Goal: Task Accomplishment & Management: Use online tool/utility

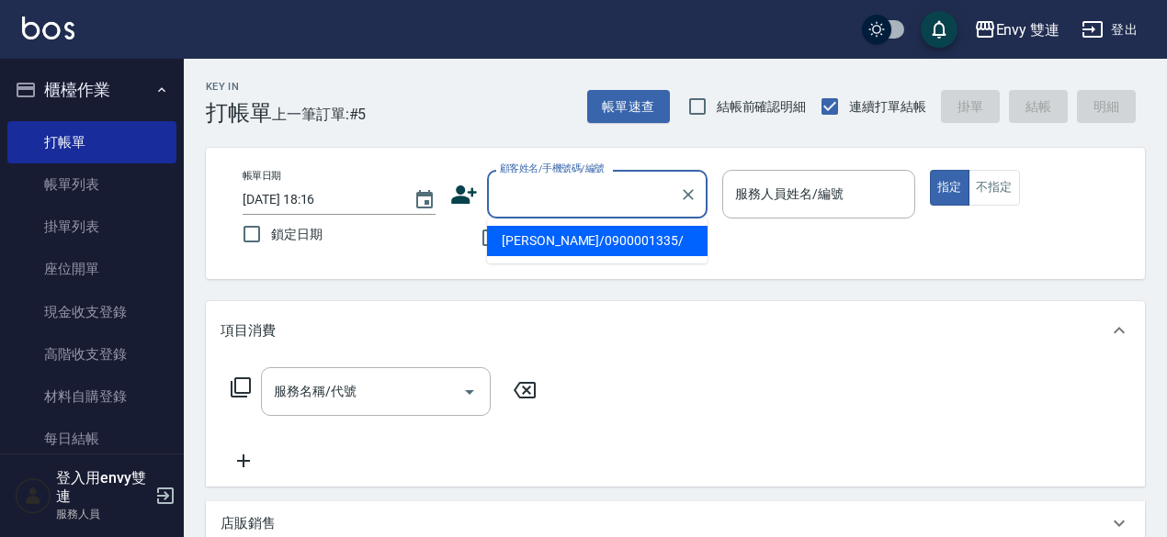
click at [597, 181] on input "顧客姓名/手機號碼/編號" at bounding box center [583, 194] width 176 height 32
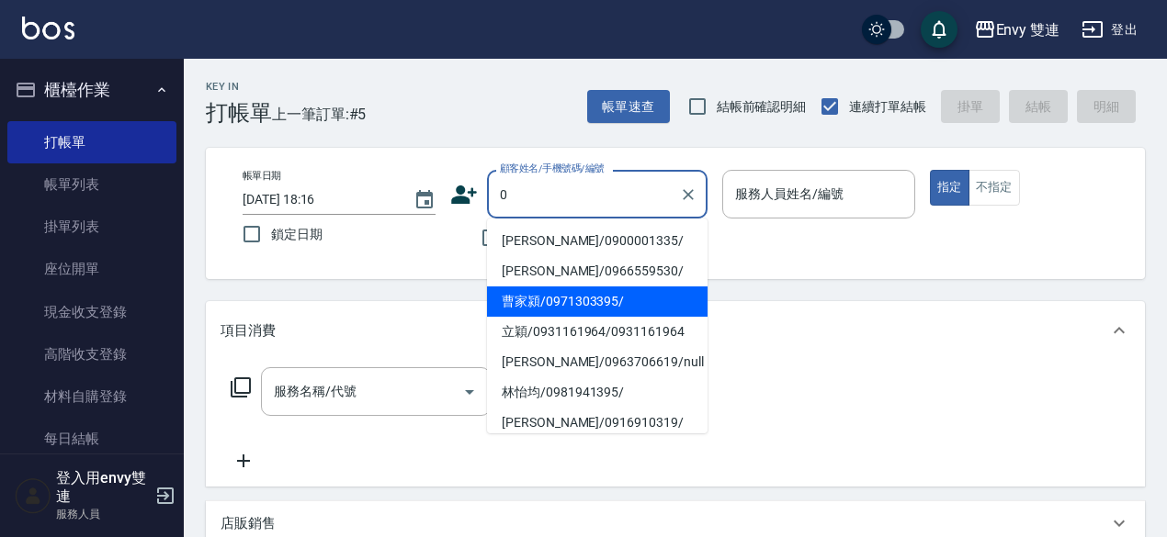
click at [580, 264] on li "[PERSON_NAME]/0966559530/" at bounding box center [597, 271] width 220 height 30
type input "[PERSON_NAME]/0966559530/"
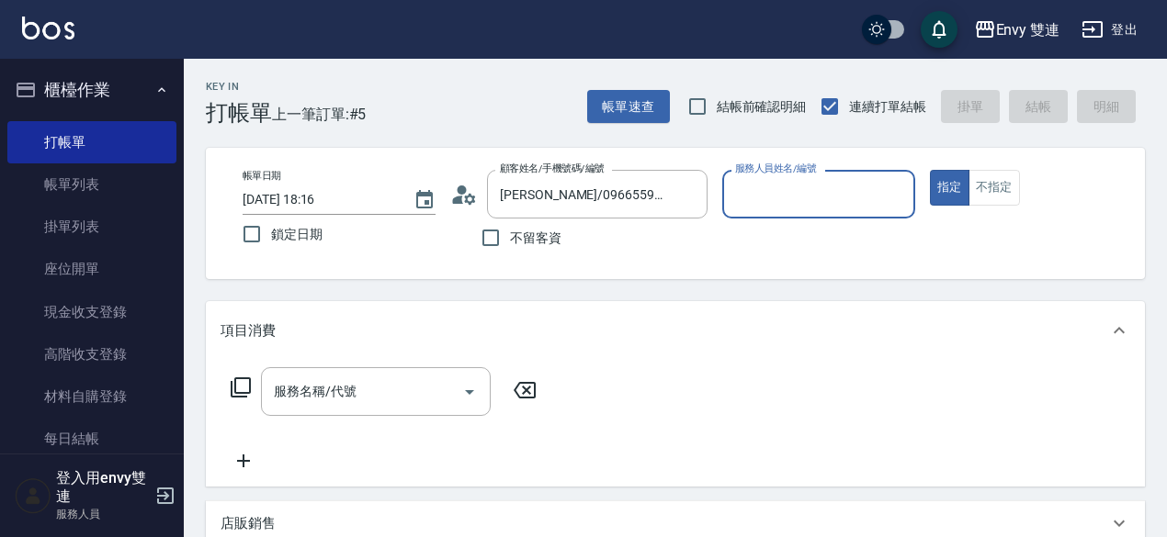
type input "Zoe-9"
click at [692, 193] on icon "Clear" at bounding box center [688, 195] width 18 height 18
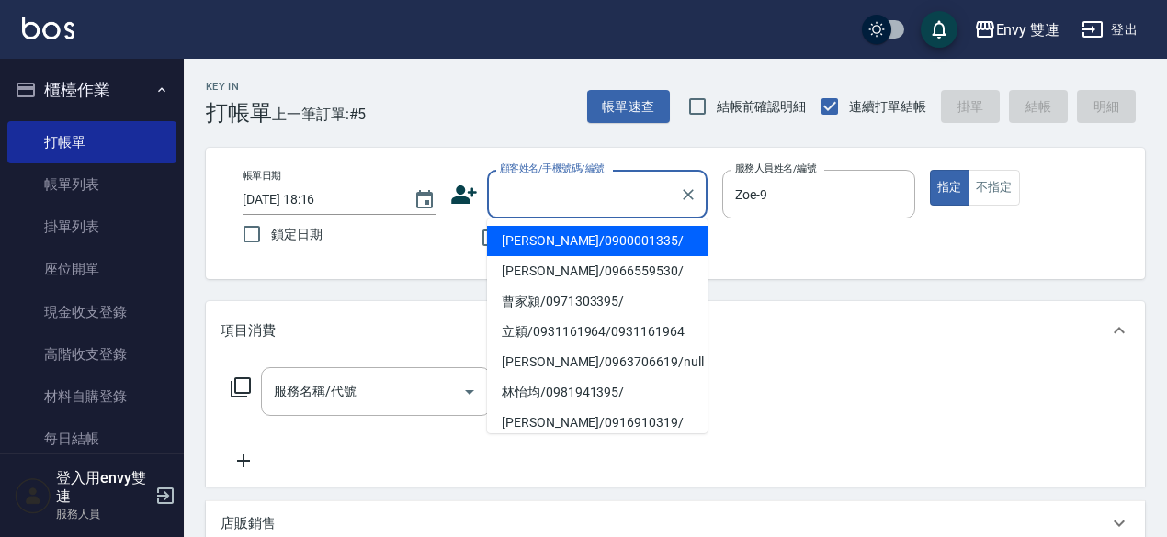
click at [640, 201] on input "顧客姓名/手機號碼/編號" at bounding box center [583, 194] width 176 height 32
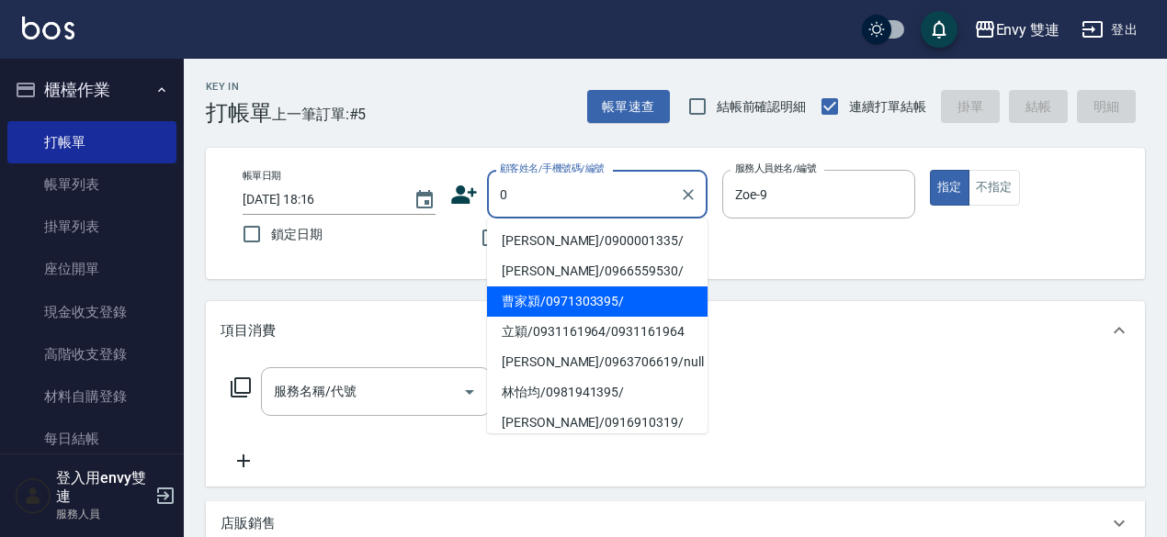
click at [586, 289] on li "曹家潁/0971303395/" at bounding box center [597, 302] width 220 height 30
type input "曹家潁/0971303395/"
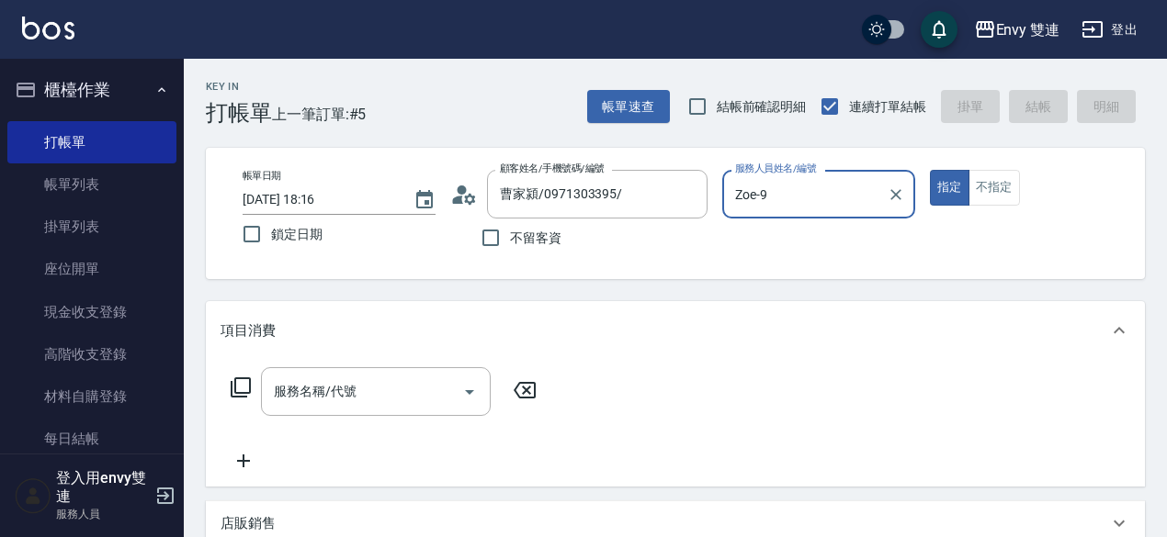
type input "Ina-2"
click at [930, 170] on button "指定" at bounding box center [950, 188] width 40 height 36
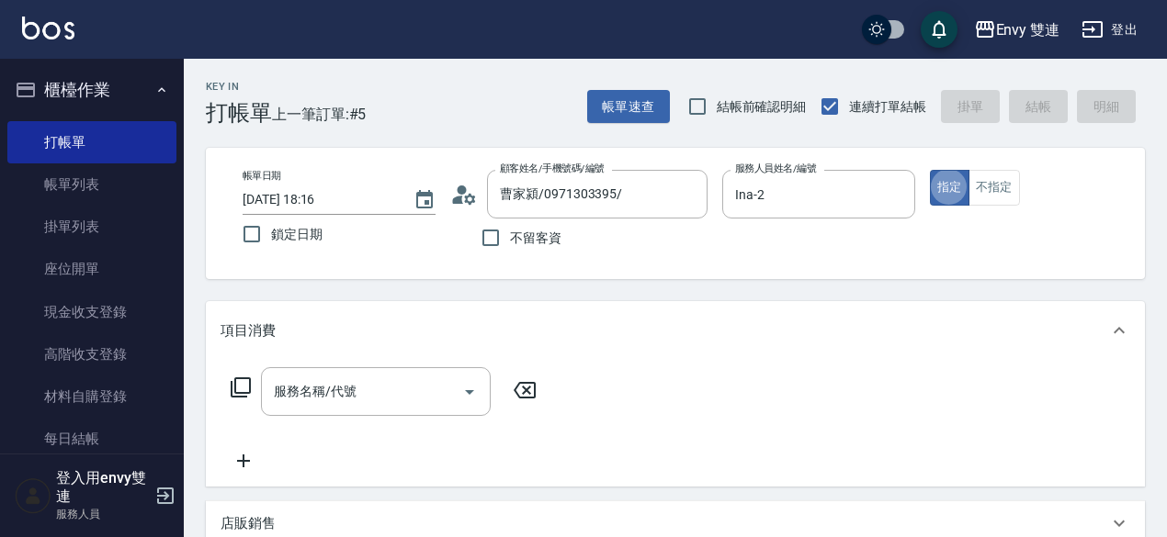
type button "true"
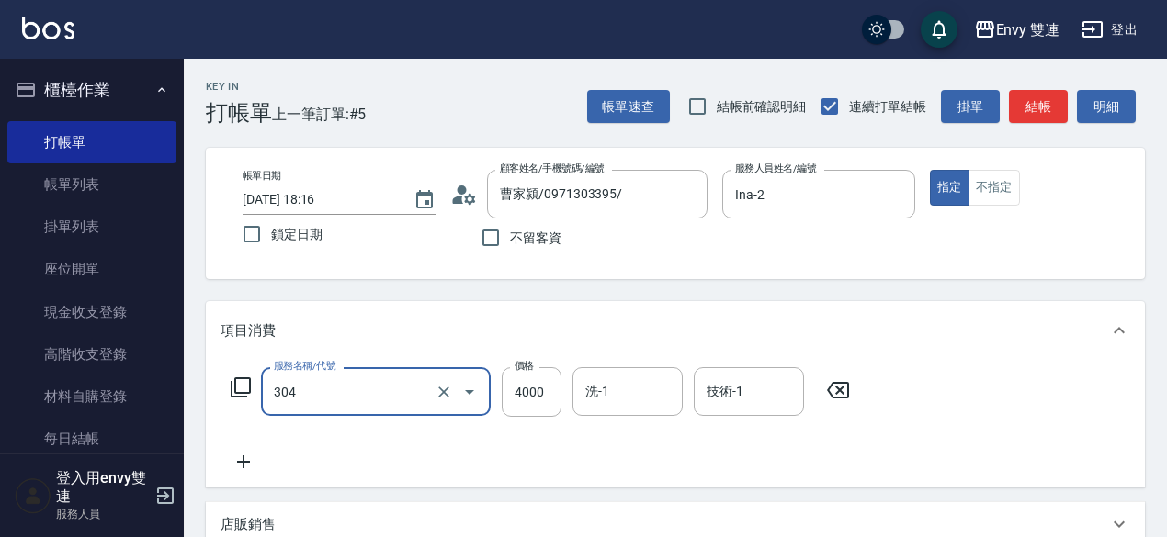
type input "縮毛矯正 (304)"
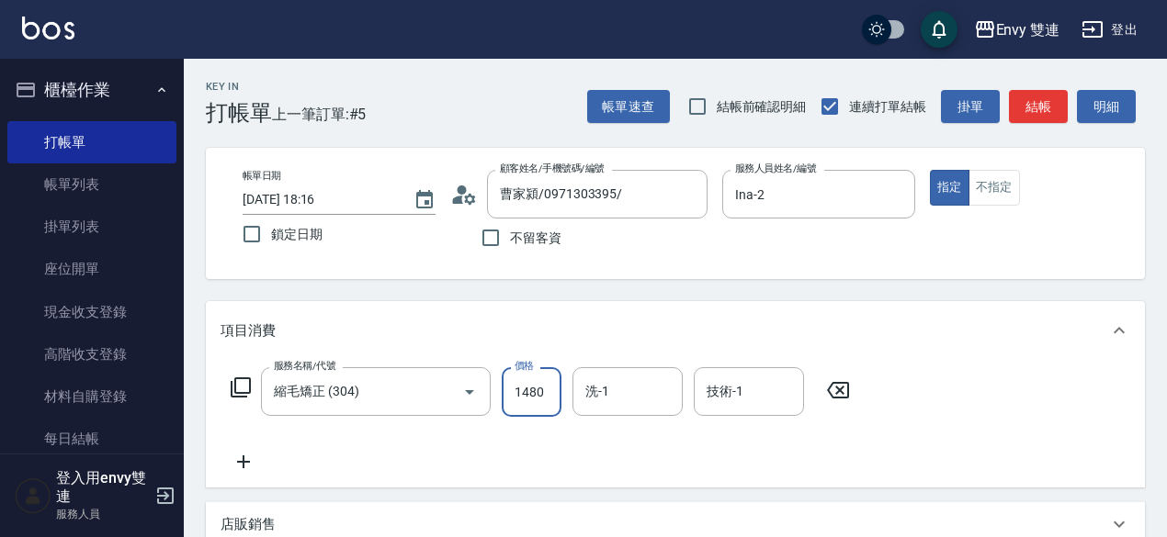
type input "1480"
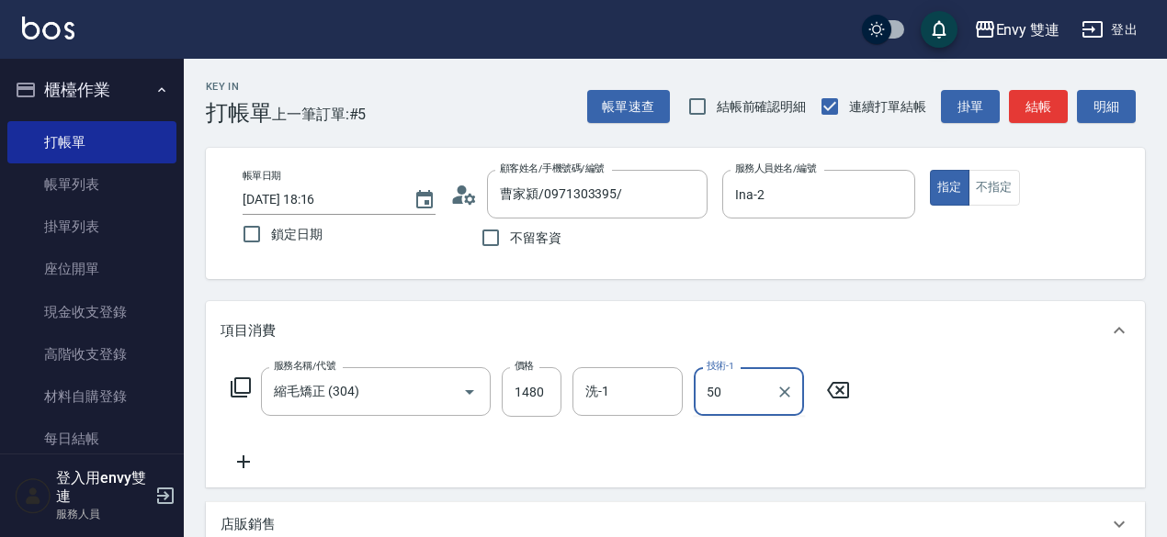
type input "50"
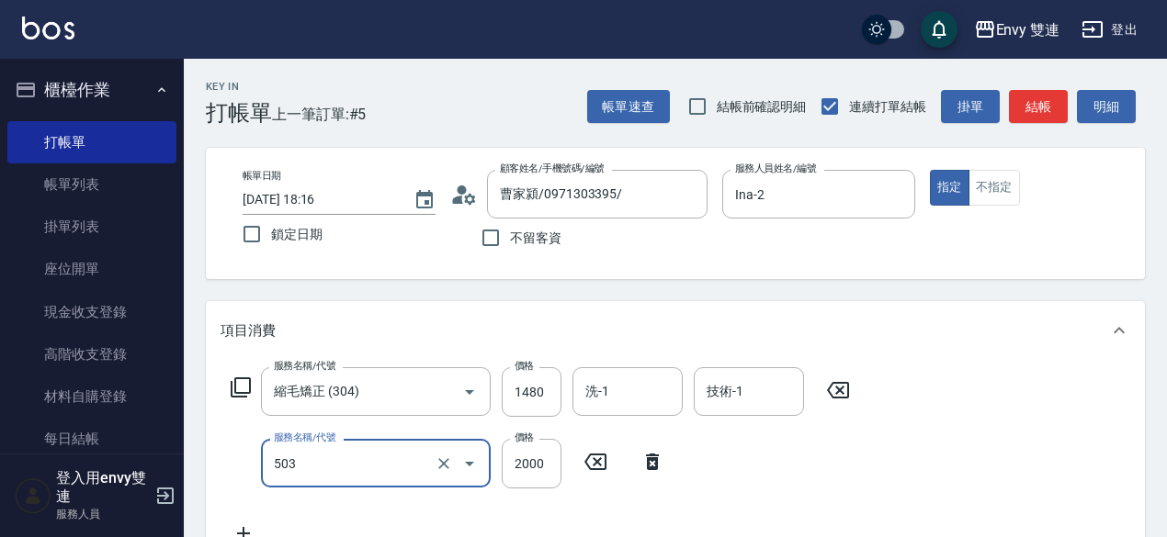
type input "日本結構二段式(503)"
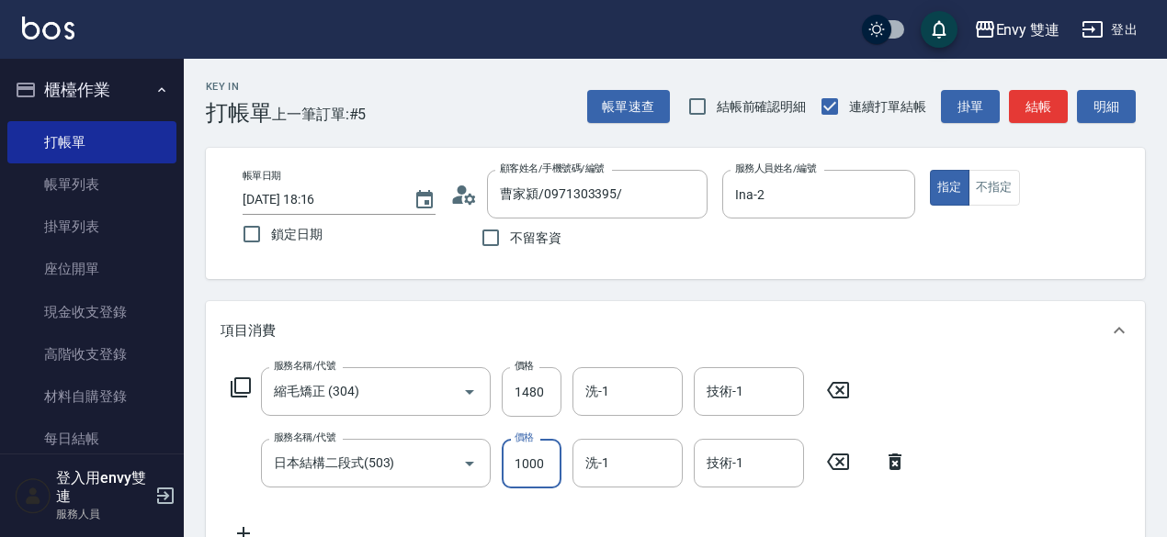
scroll to position [507, 0]
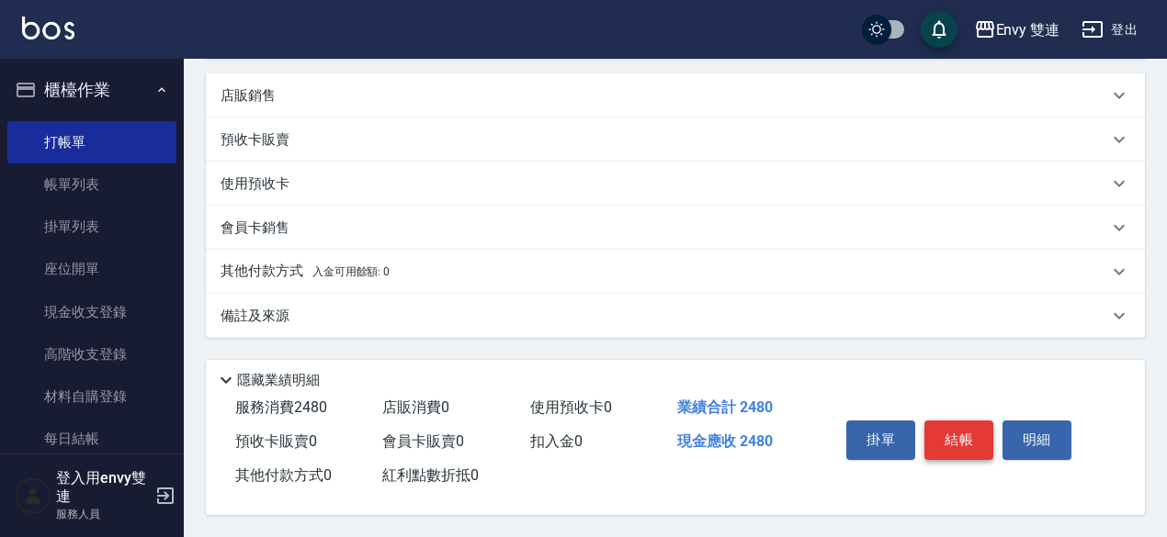
type input "1000"
click at [952, 441] on button "結帳" at bounding box center [958, 440] width 69 height 39
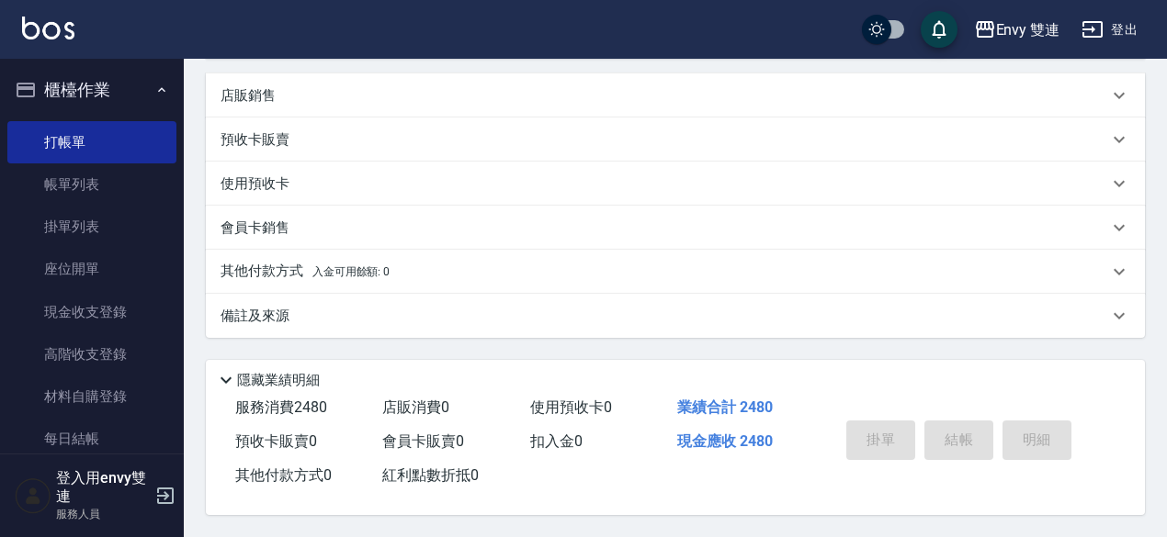
type input "[DATE] 19:25"
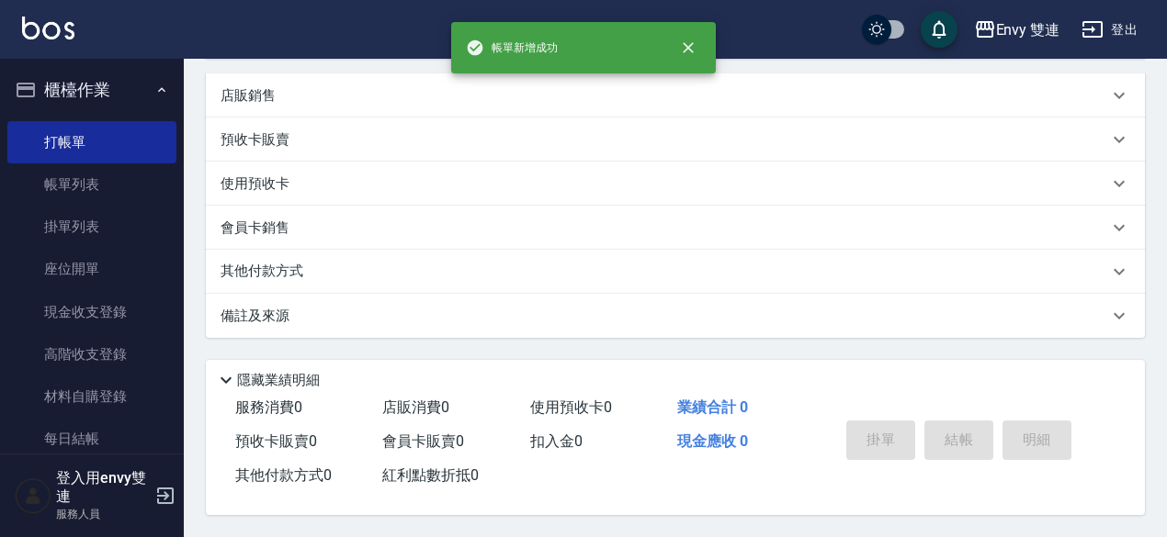
scroll to position [0, 0]
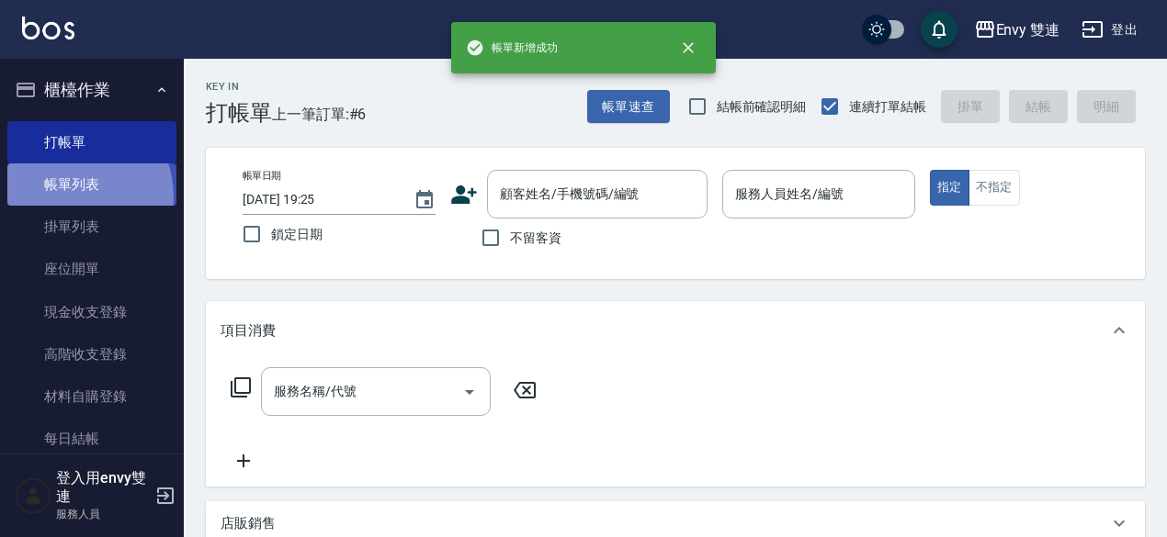
click at [61, 198] on link "帳單列表" at bounding box center [91, 185] width 169 height 42
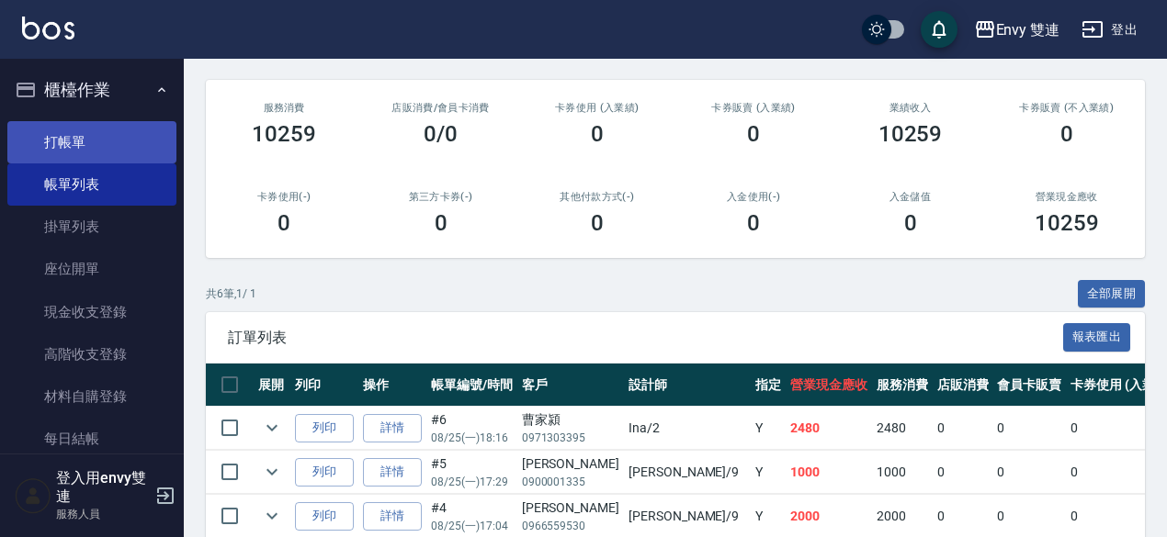
scroll to position [200, 0]
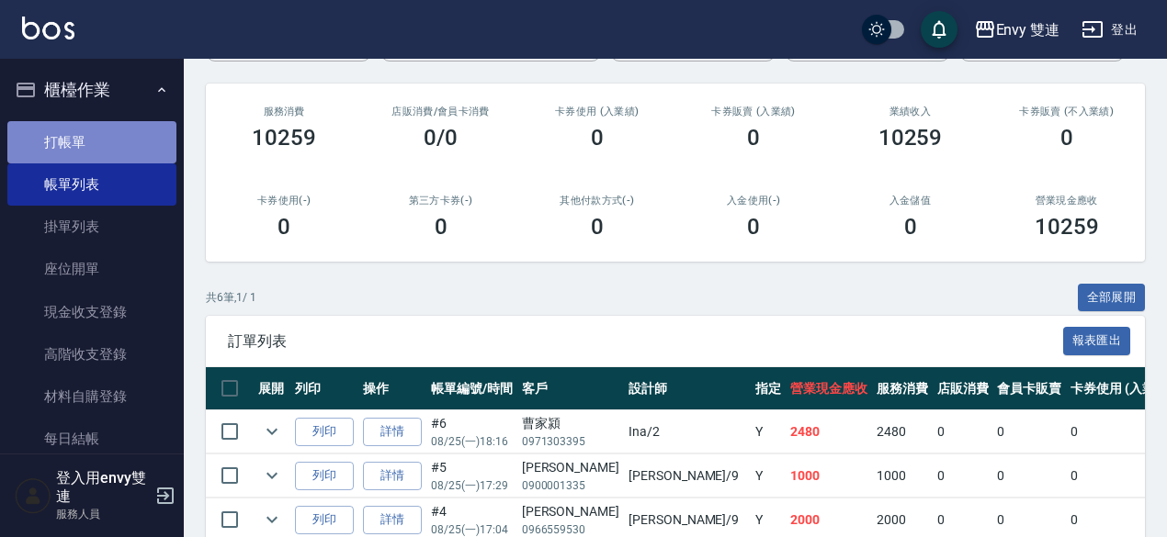
click at [94, 131] on link "打帳單" at bounding box center [91, 142] width 169 height 42
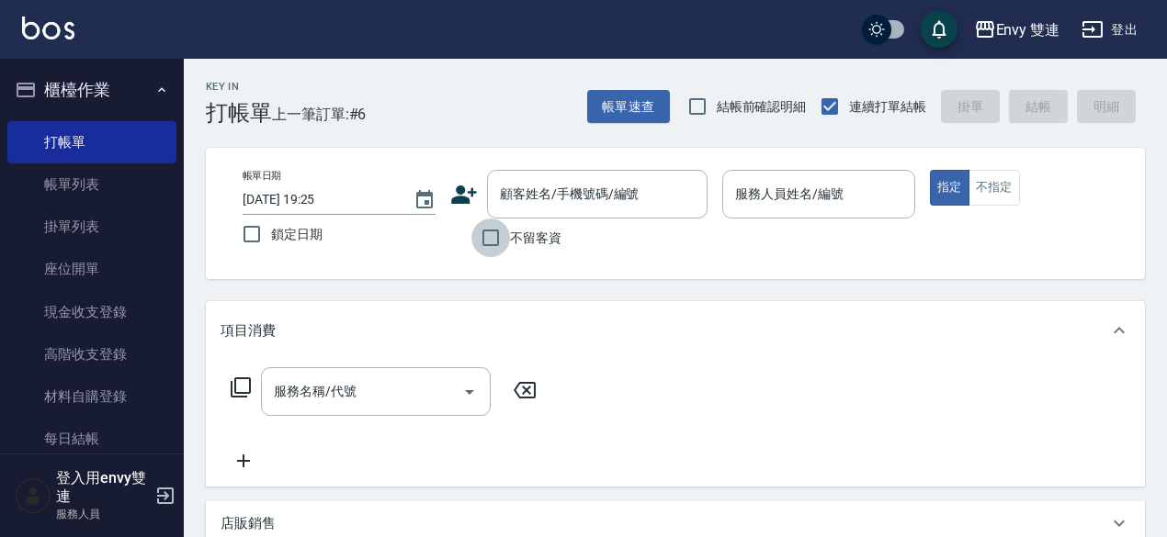
click at [489, 243] on input "不留客資" at bounding box center [490, 238] width 39 height 39
checkbox input "true"
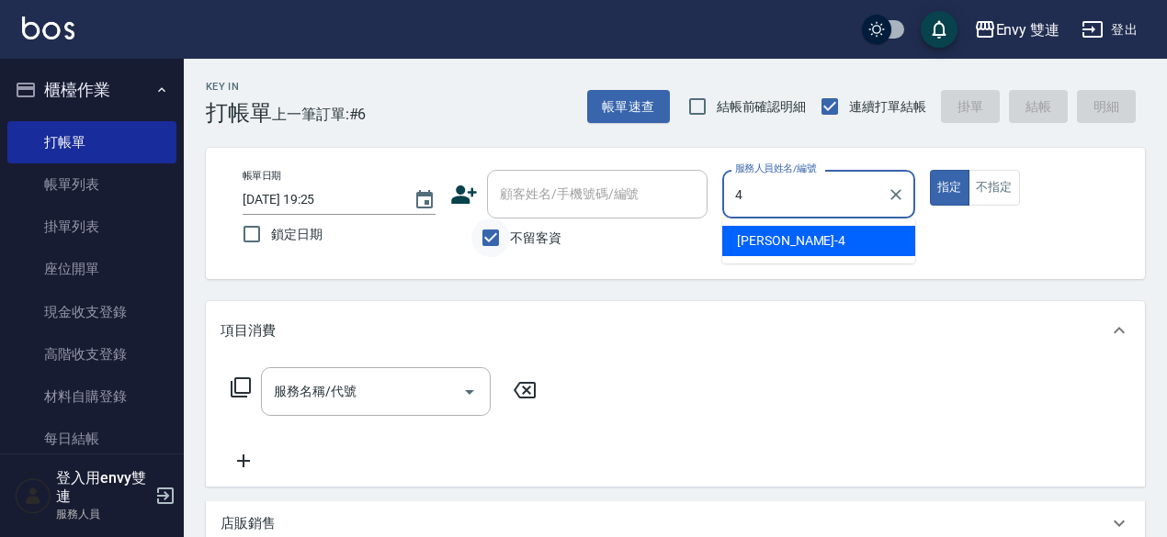
type input "[PERSON_NAME]-4"
type button "true"
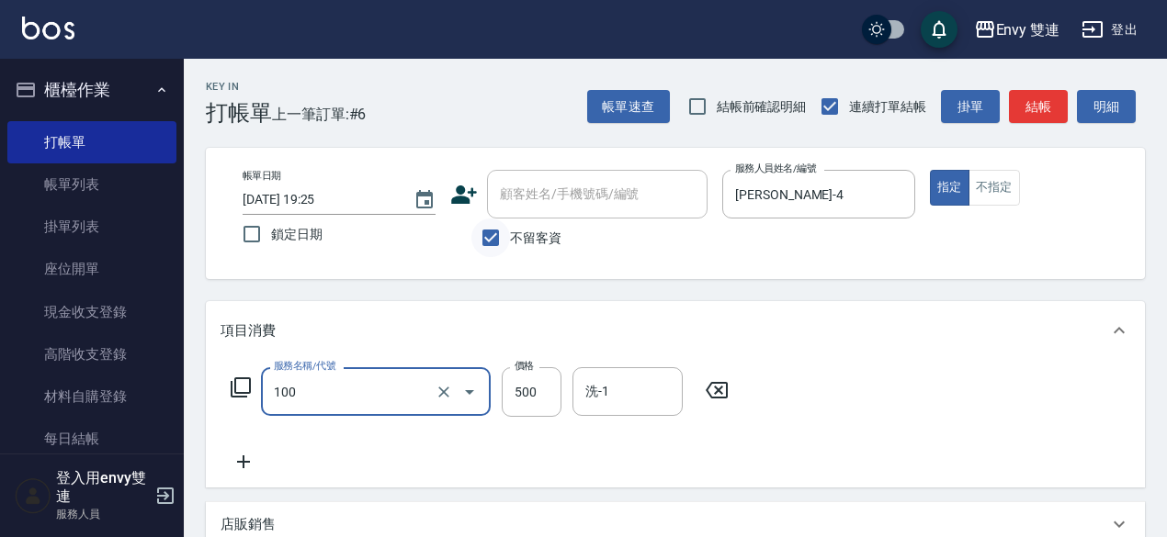
type input "洗＋剪(100)"
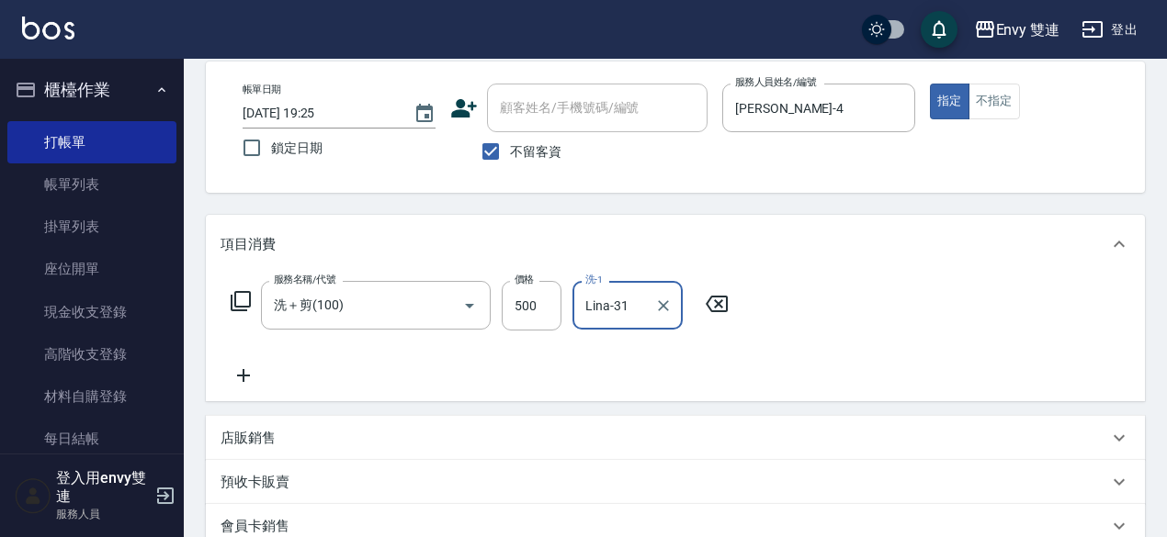
scroll to position [391, 0]
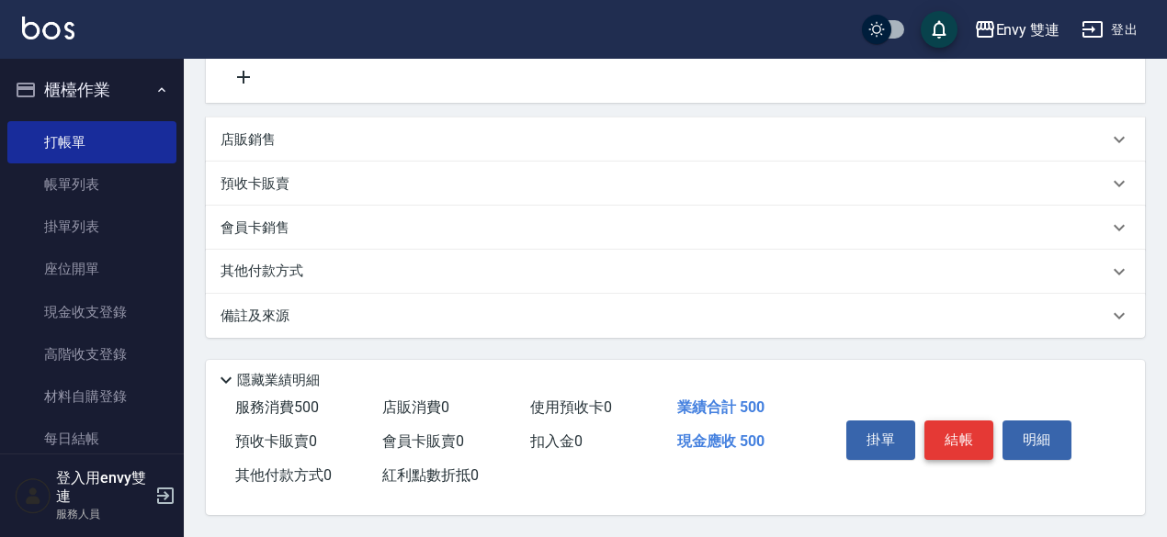
type input "Lina-31"
click at [957, 432] on button "結帳" at bounding box center [958, 440] width 69 height 39
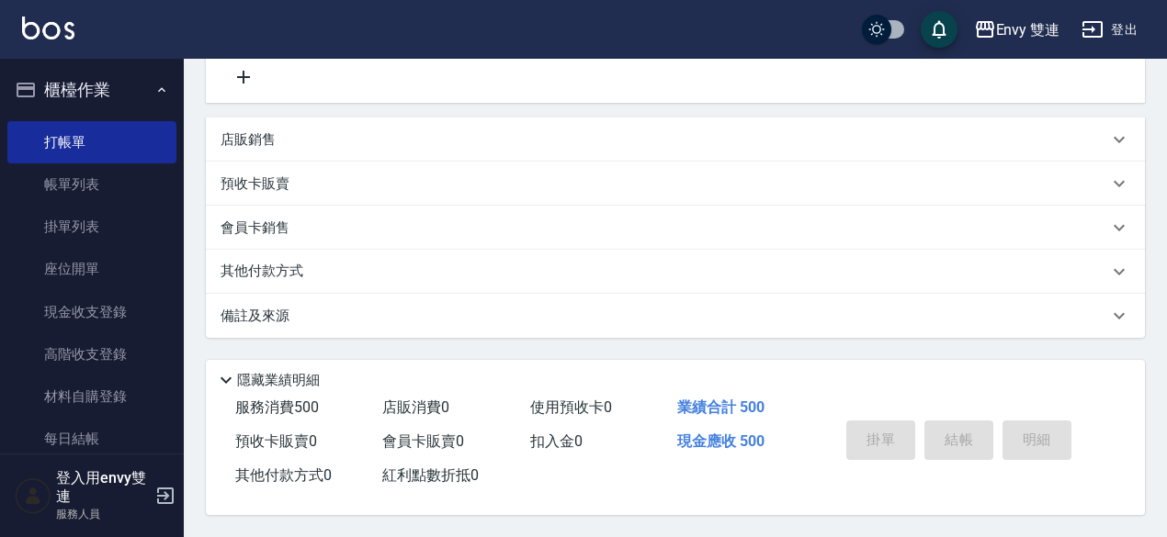
type input "[DATE] 19:26"
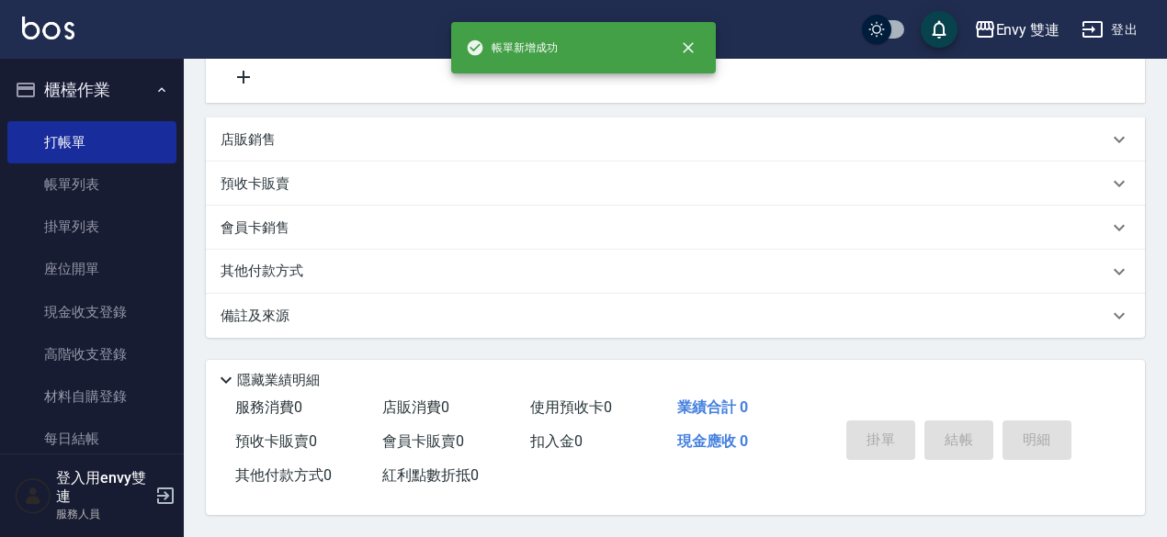
scroll to position [0, 0]
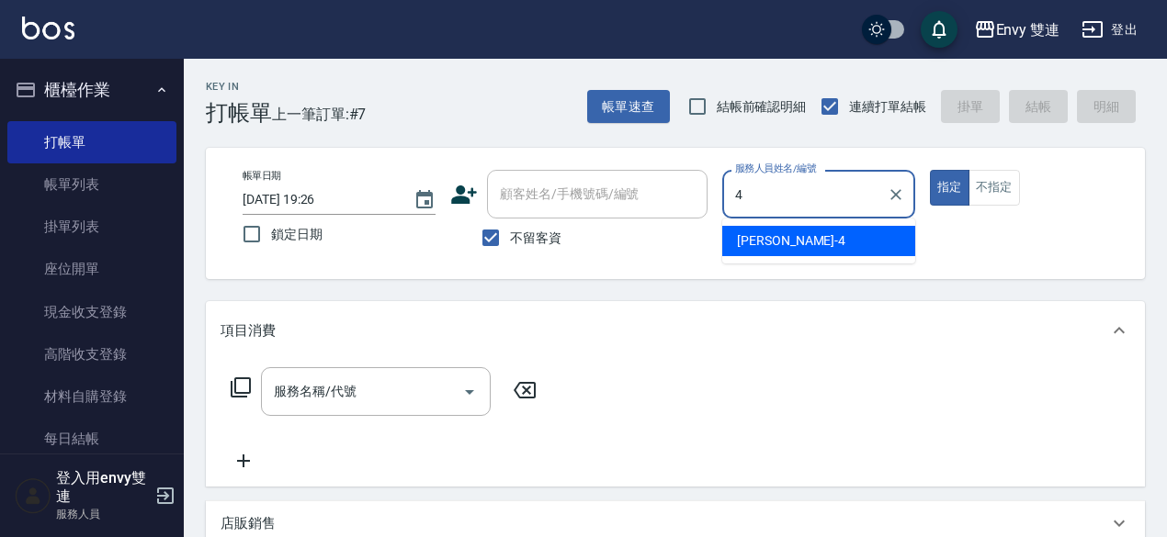
type input "[PERSON_NAME]-4"
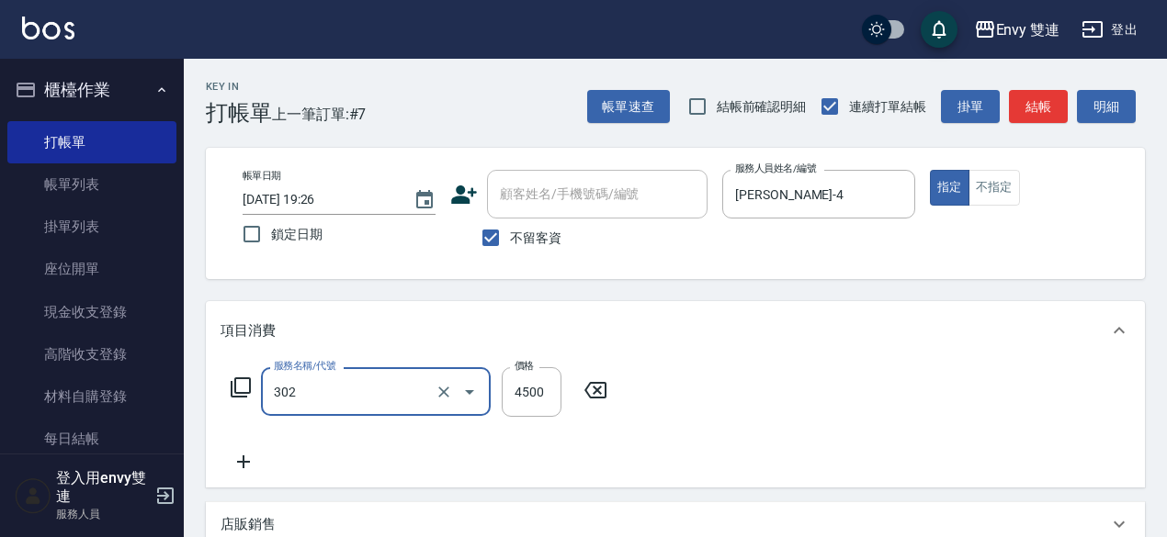
type input "水質感熱塑燙(302)"
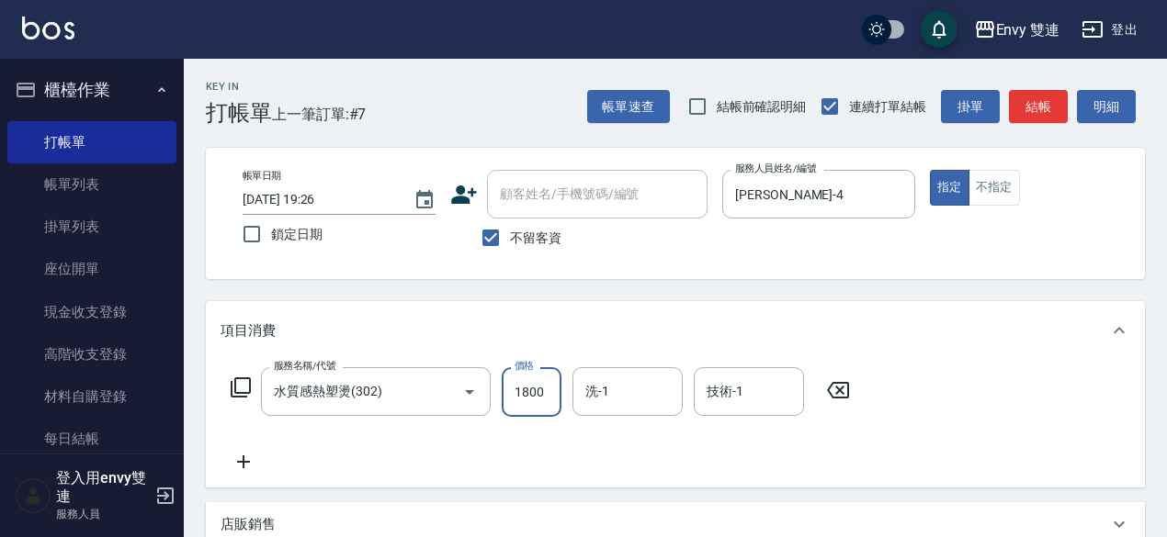
type input "1800"
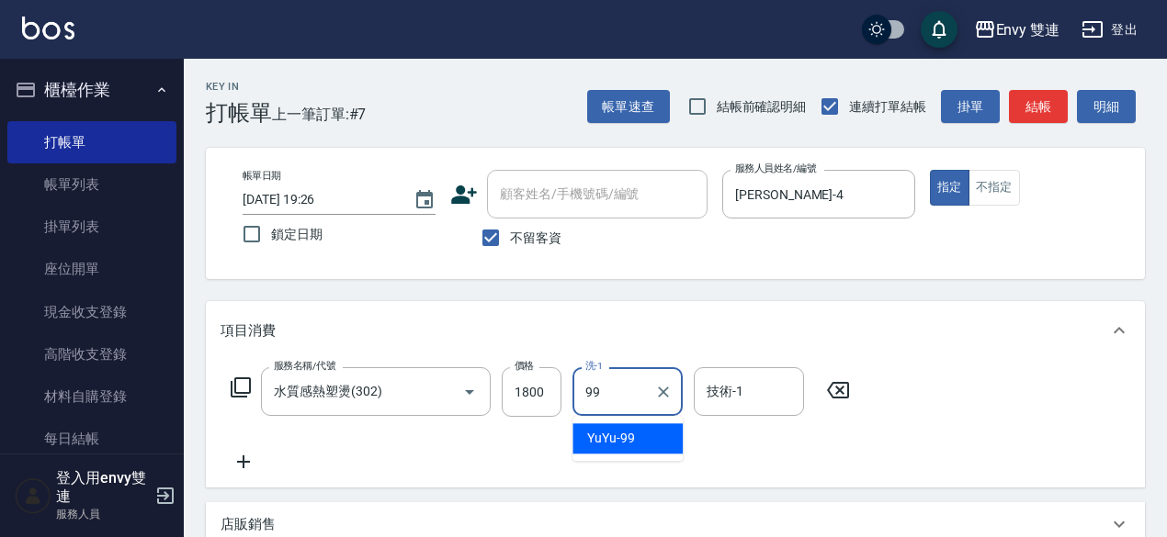
type input "YuYu-99"
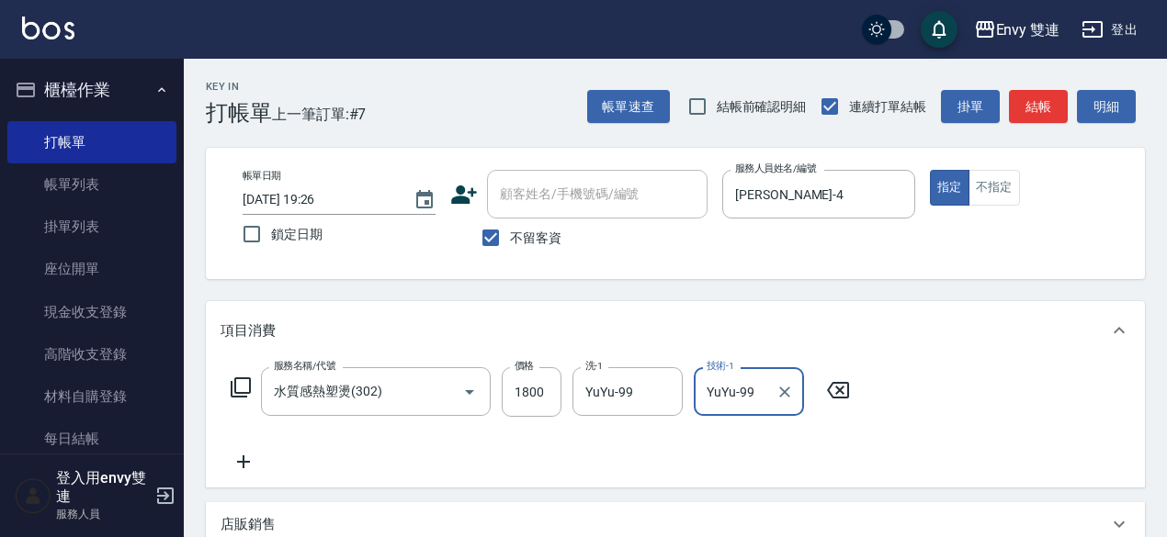
type input "YuYu-99"
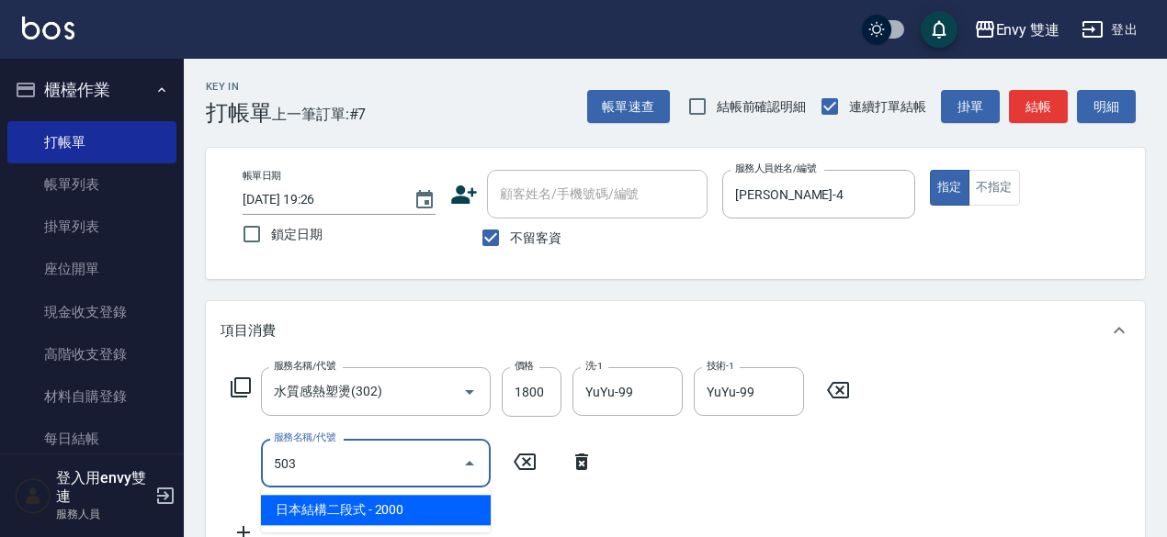
type input "日本結構二段式(503)"
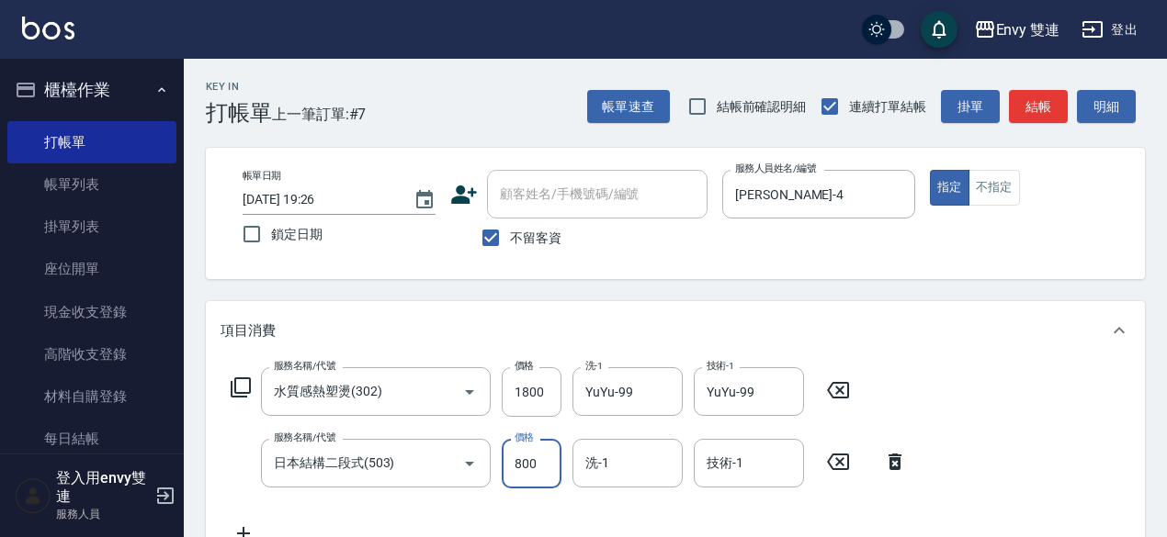
type input "800"
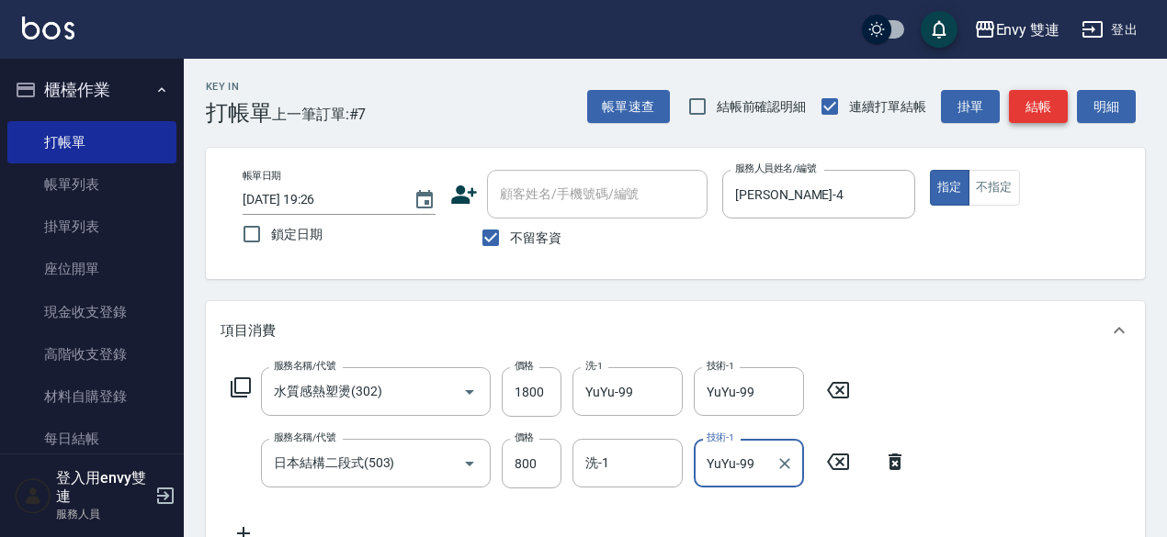
type input "YuYu-99"
click at [1044, 112] on button "結帳" at bounding box center [1038, 107] width 59 height 34
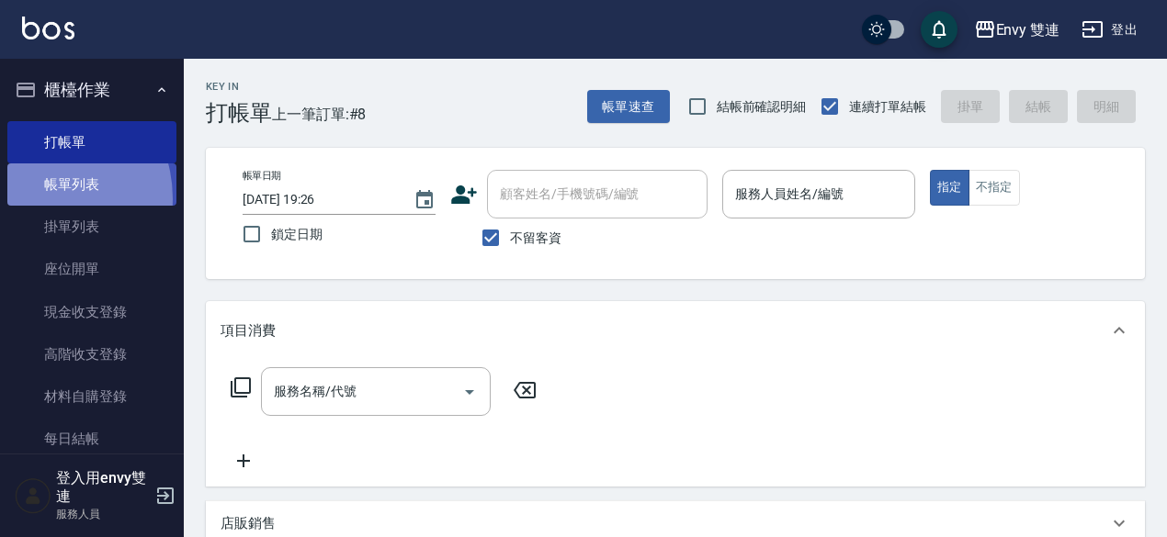
click at [36, 198] on link "帳單列表" at bounding box center [91, 185] width 169 height 42
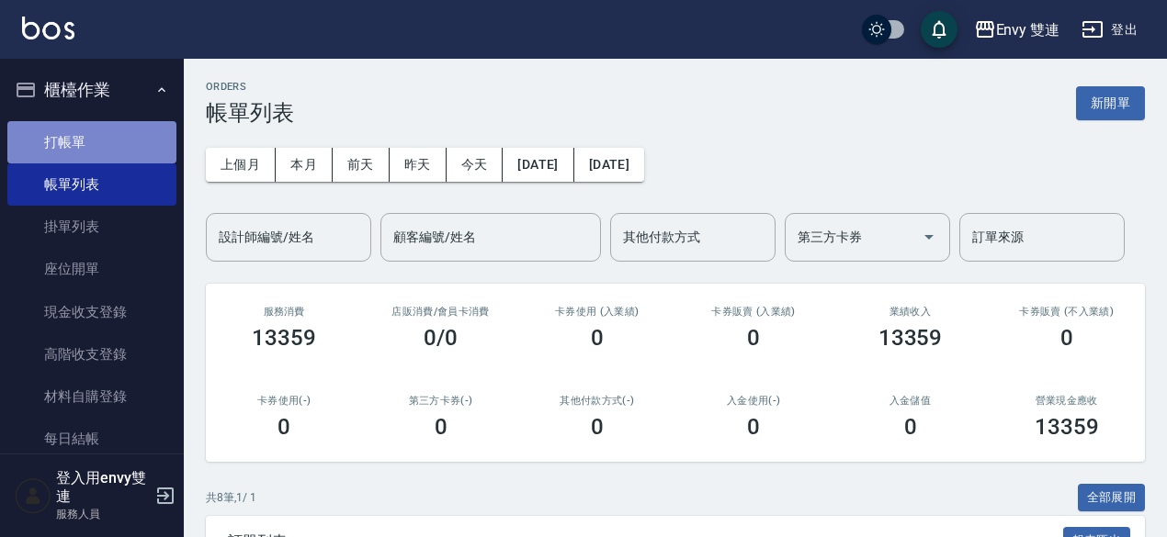
click at [114, 130] on link "打帳單" at bounding box center [91, 142] width 169 height 42
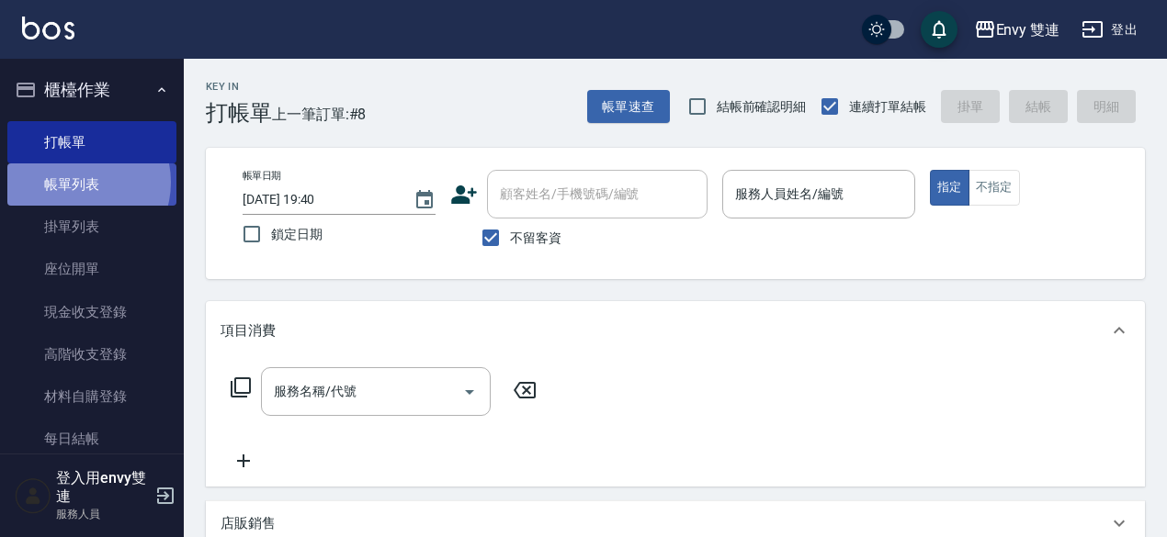
click at [79, 183] on link "帳單列表" at bounding box center [91, 185] width 169 height 42
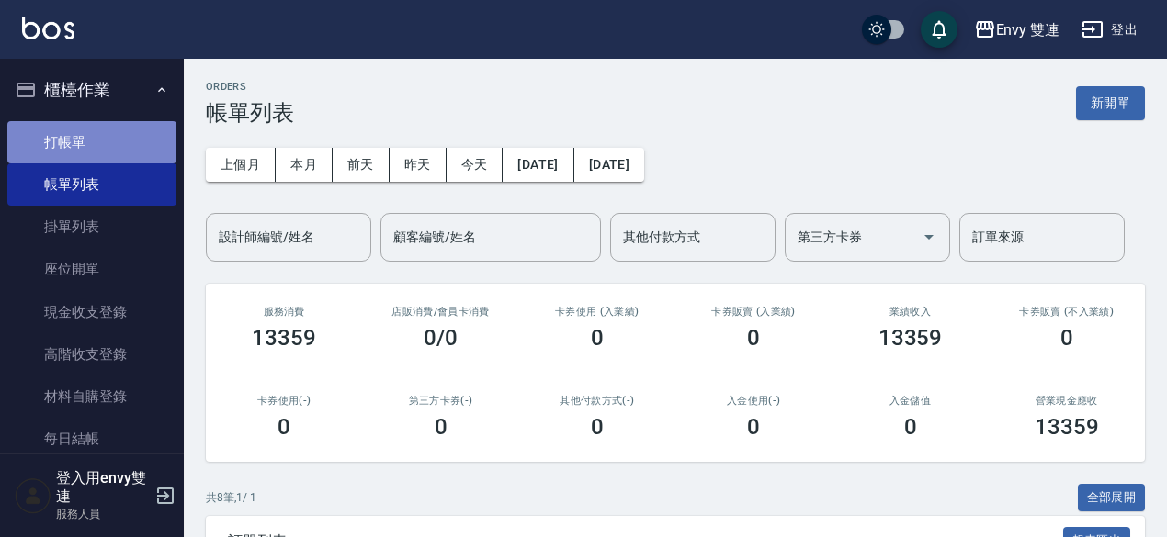
click at [97, 155] on link "打帳單" at bounding box center [91, 142] width 169 height 42
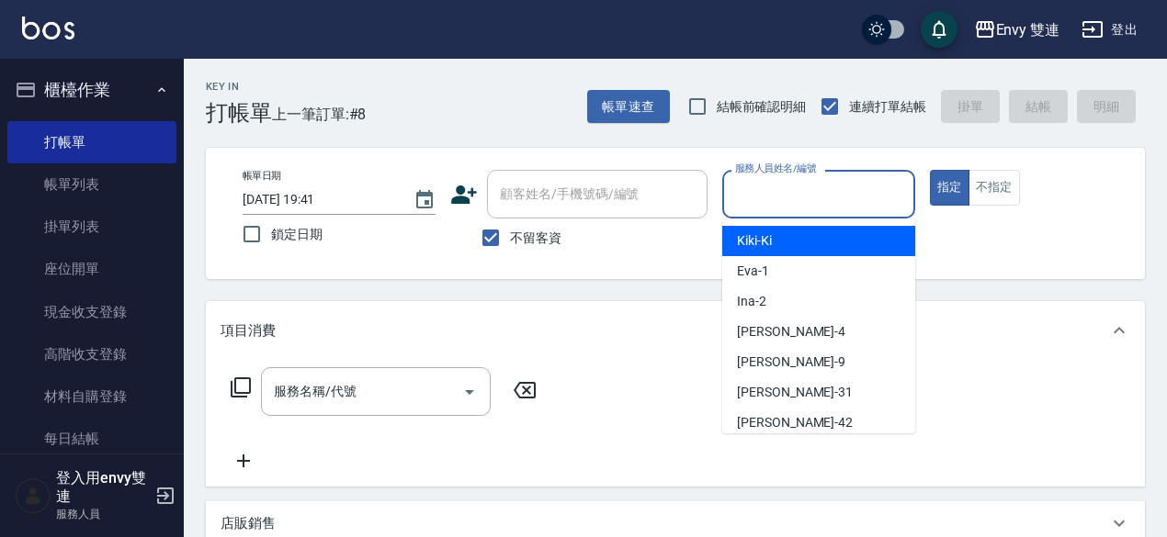
click at [821, 203] on input "服務人員姓名/編號" at bounding box center [818, 194] width 176 height 32
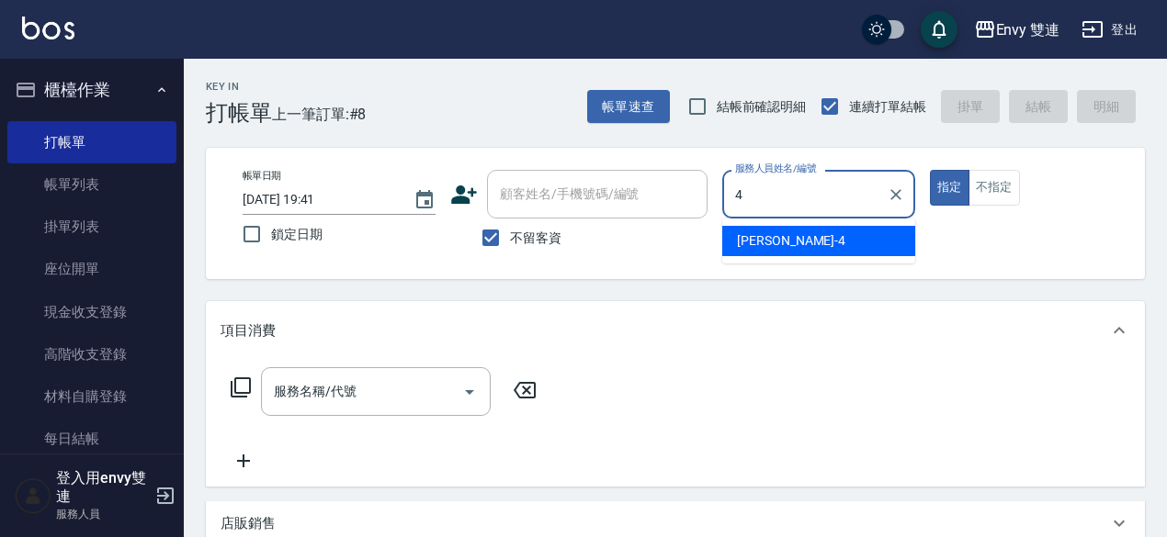
type input "[PERSON_NAME]-4"
type button "true"
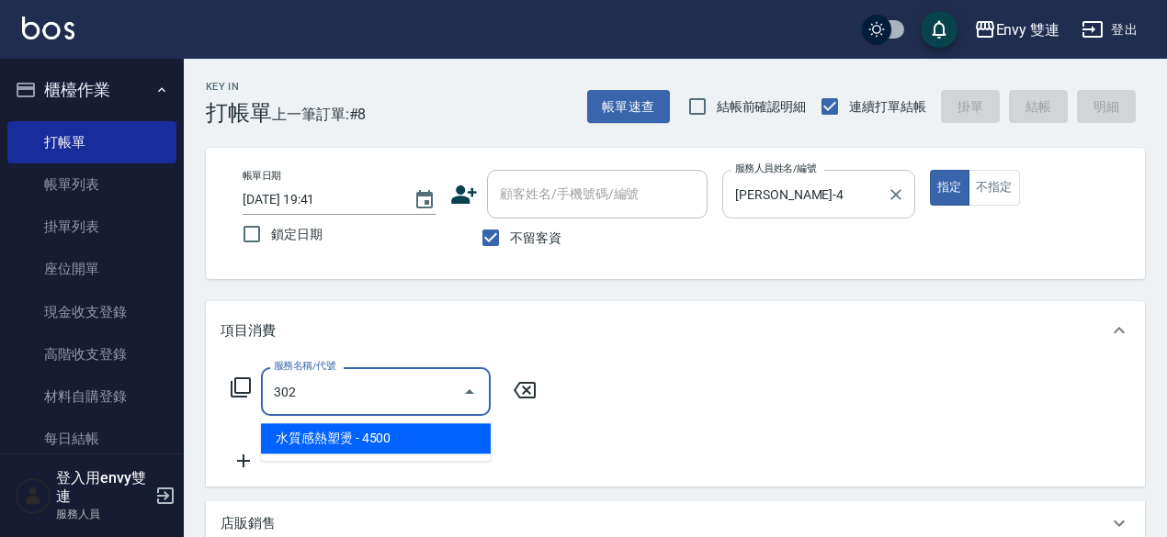
type input "水質感熱塑燙(302)"
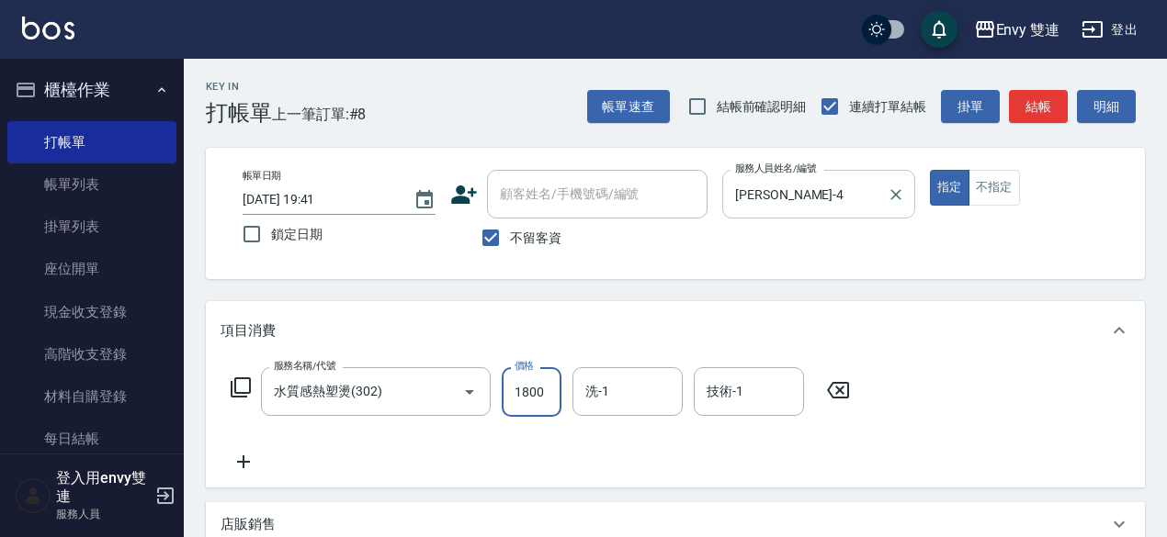
type input "1800"
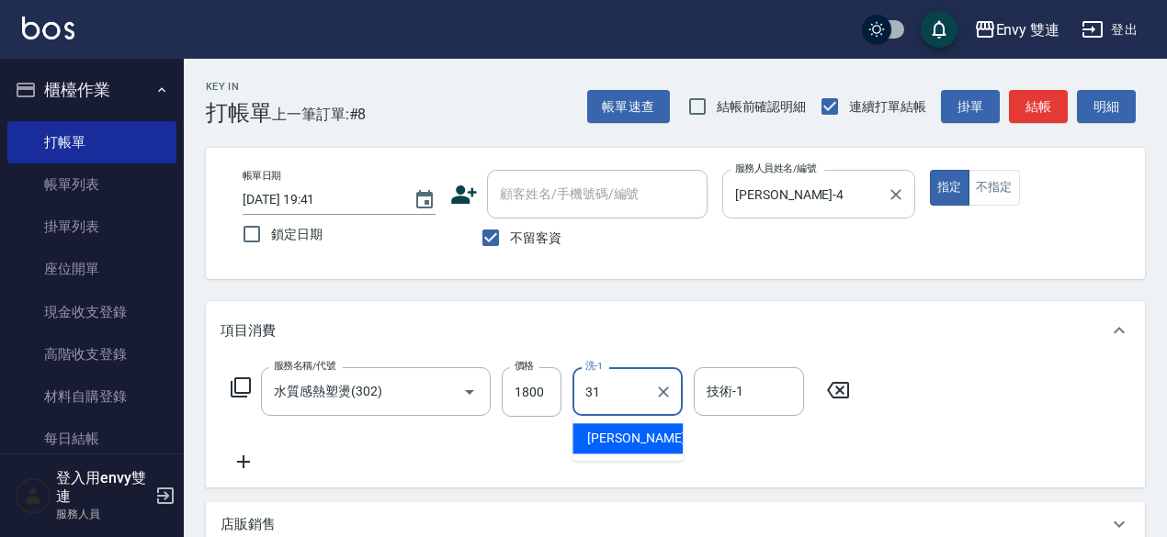
type input "Lina-31"
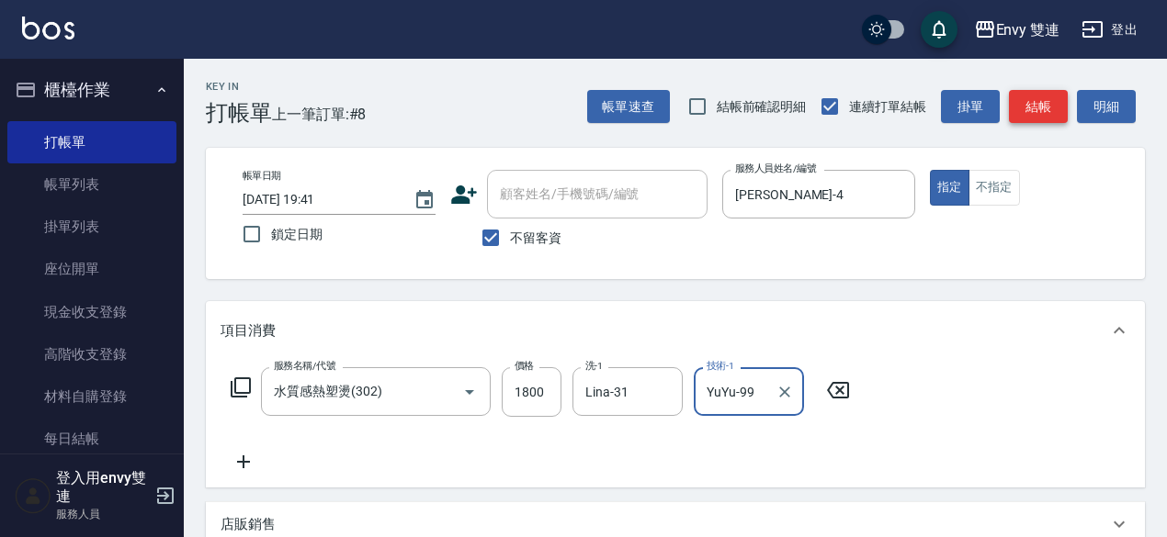
type input "YuYu-99"
click at [1049, 100] on button "結帳" at bounding box center [1038, 107] width 59 height 34
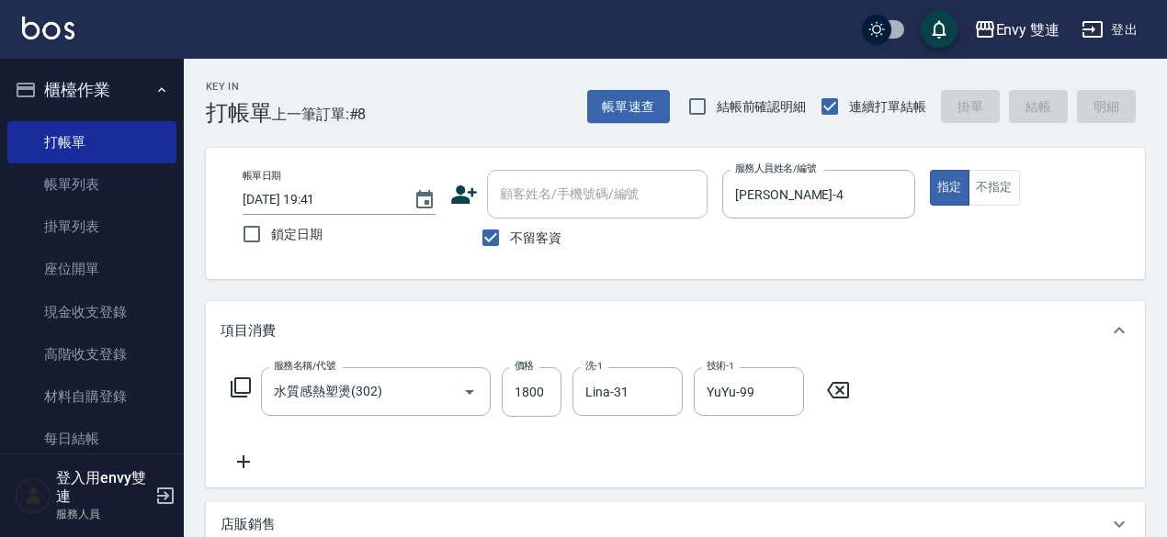
type input "[DATE] 19:46"
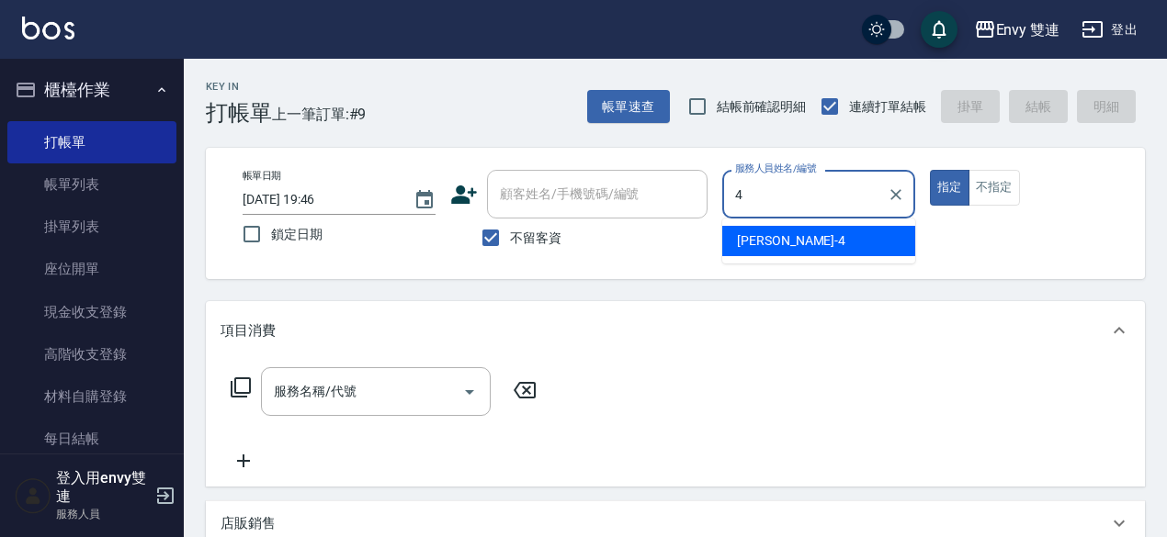
type input "[PERSON_NAME]-4"
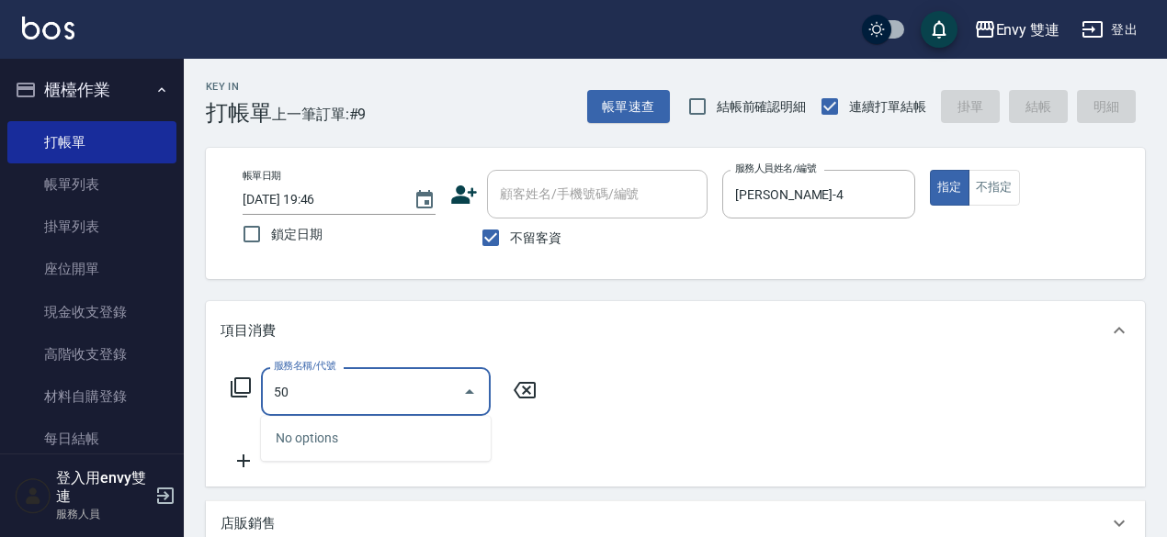
type input "503"
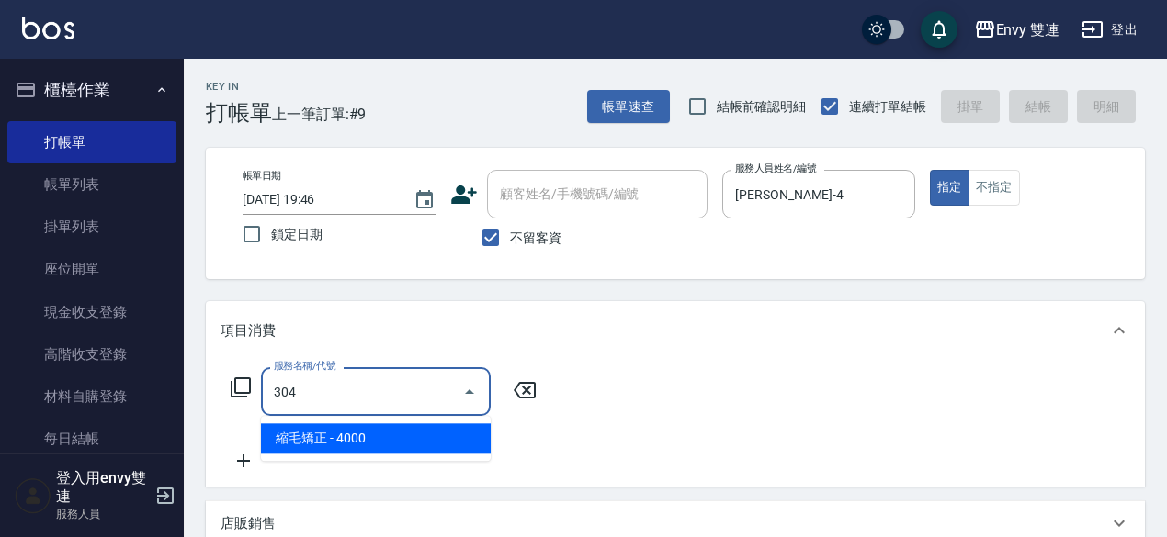
type input "縮毛矯正 (304)"
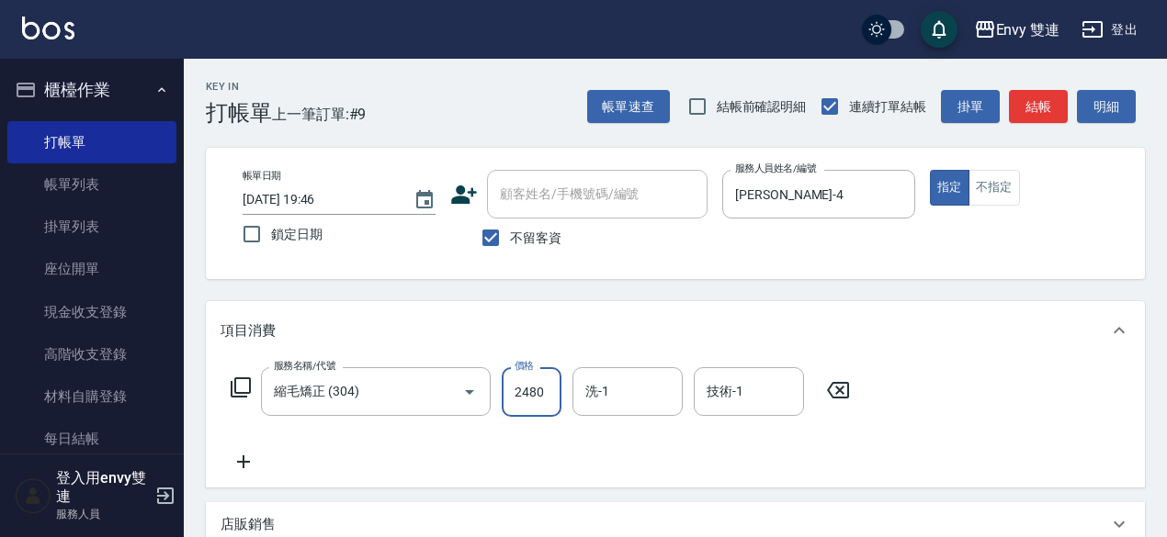
type input "2480"
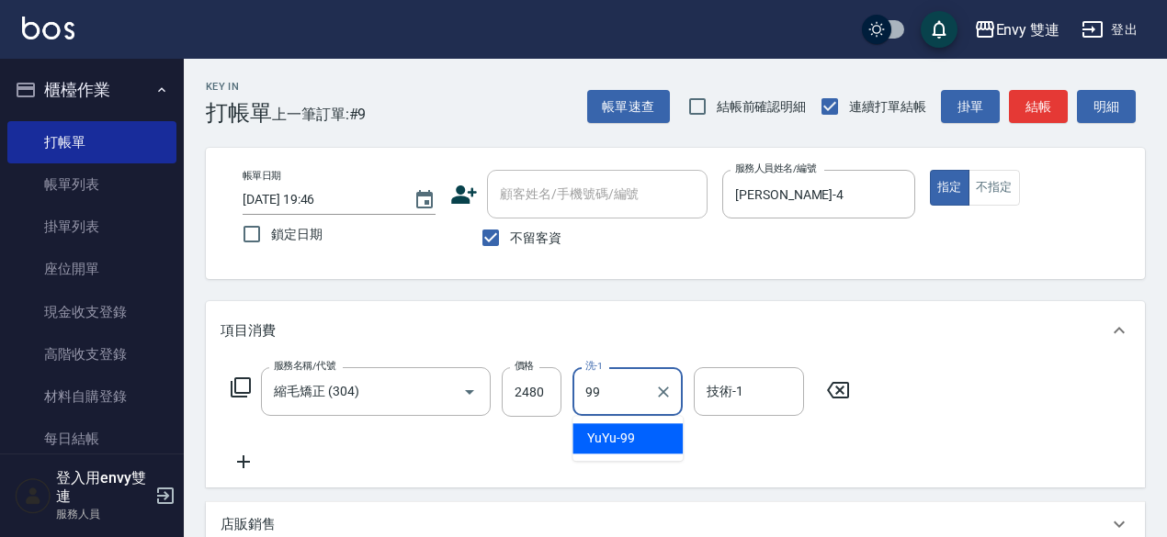
type input "YuYu-99"
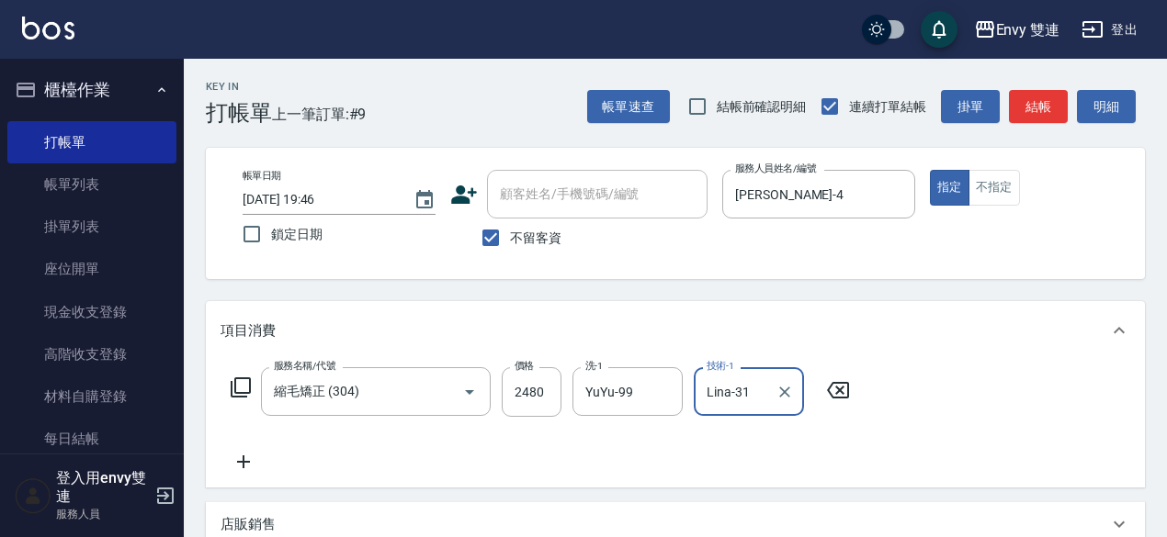
type input "Lina-31"
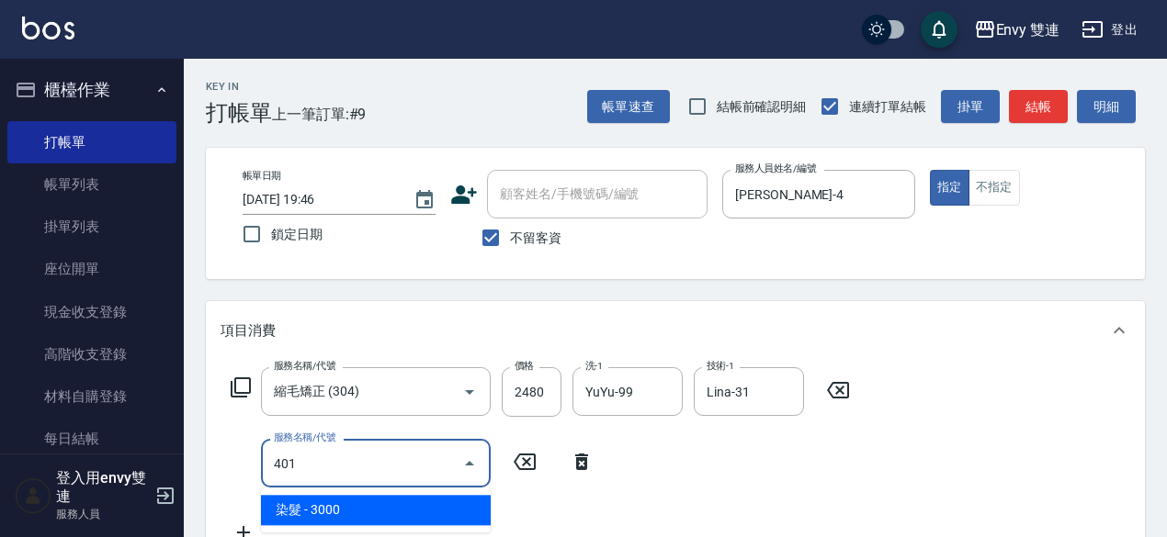
type input "染髮(401)"
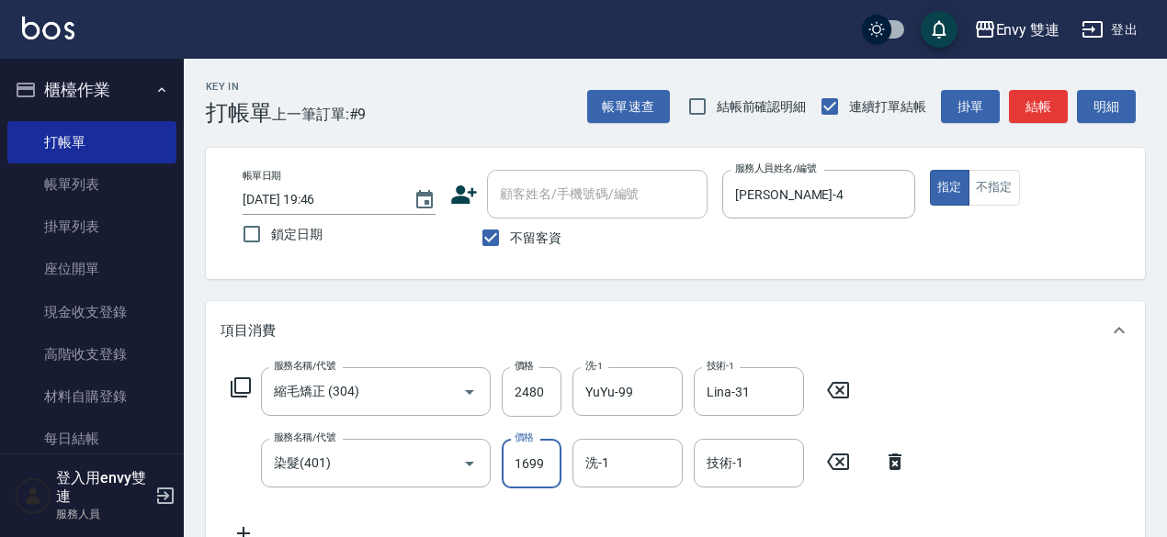
type input "1699"
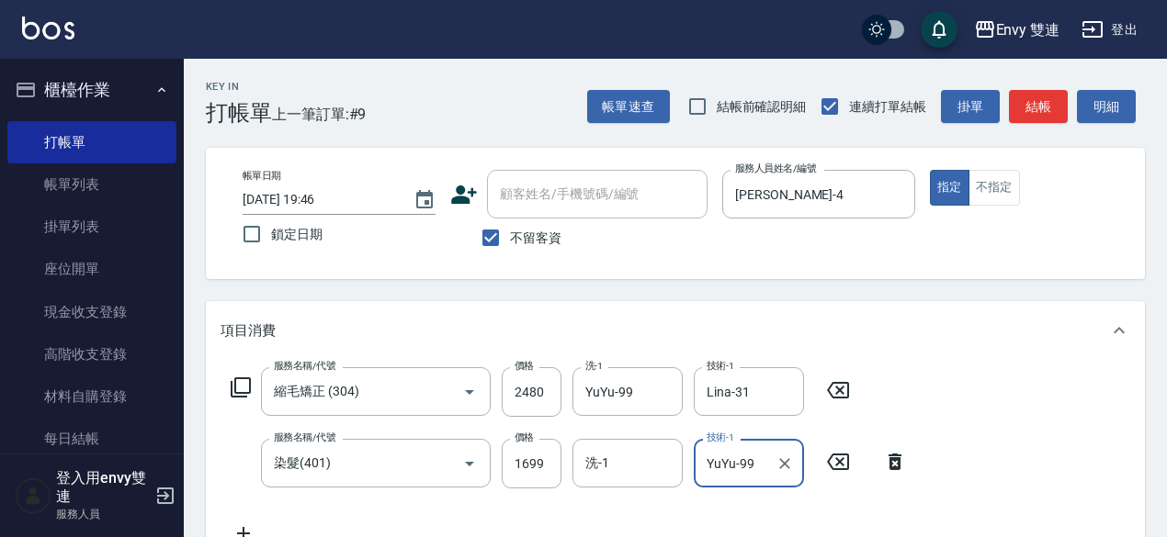
scroll to position [463, 0]
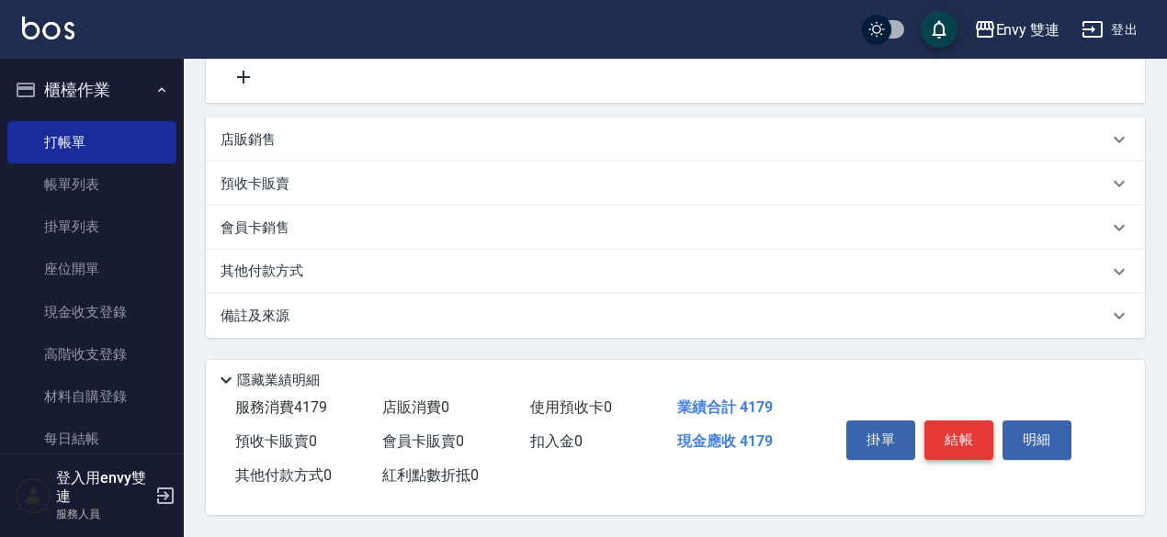
type input "YuYu-99"
click at [963, 437] on button "結帳" at bounding box center [958, 440] width 69 height 39
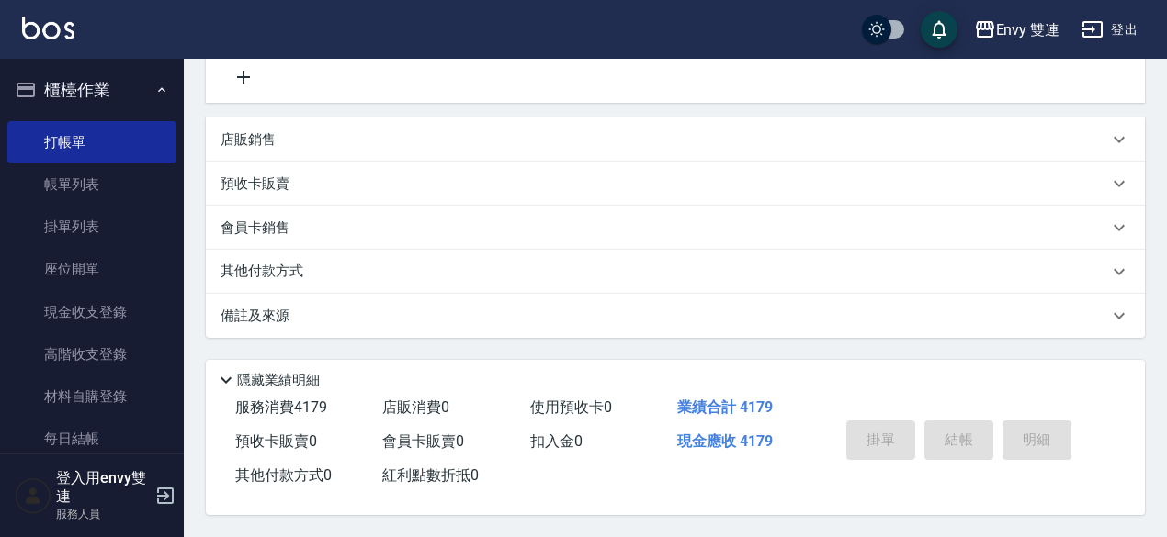
type input "[DATE] 19:47"
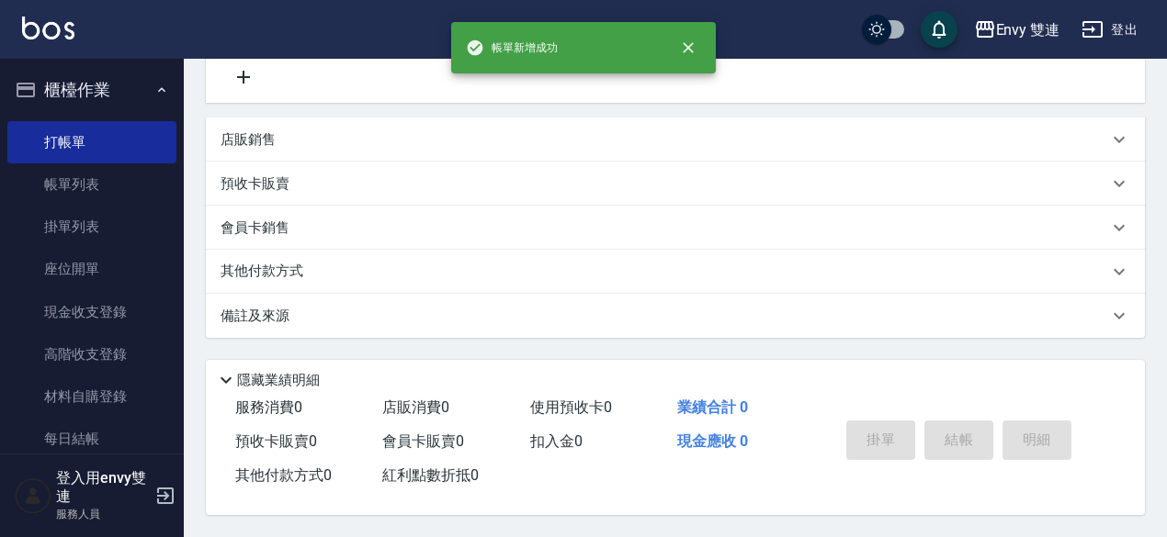
scroll to position [0, 0]
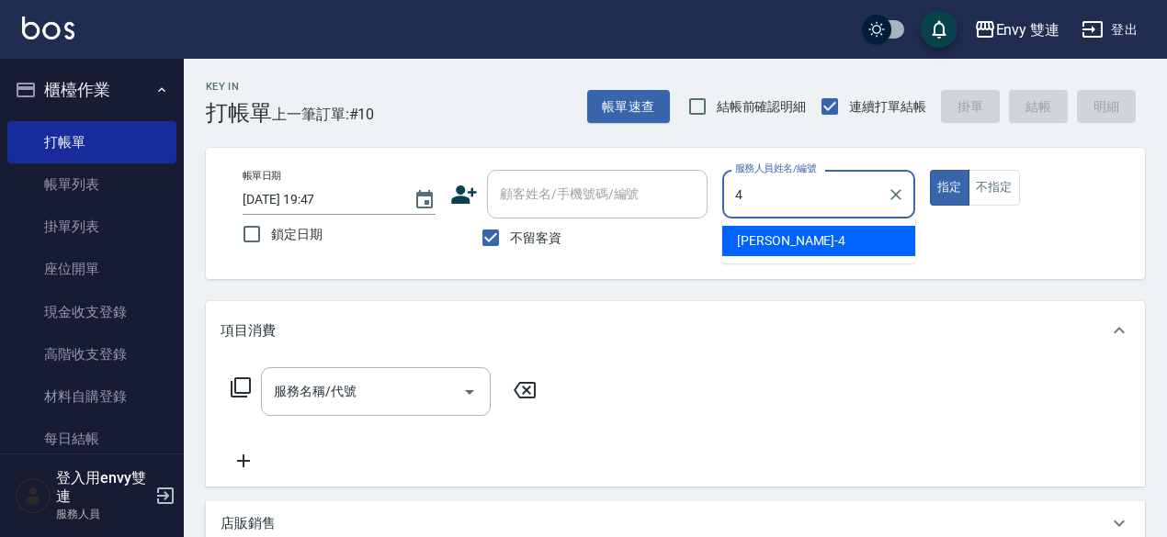
type input "[PERSON_NAME]-4"
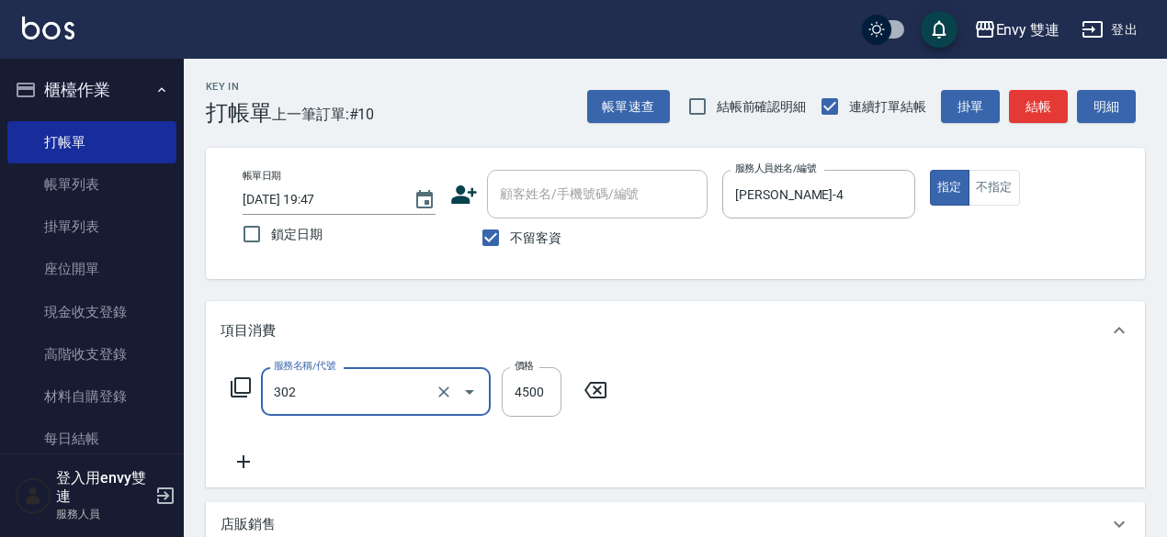
type input "水質感熱塑燙(302)"
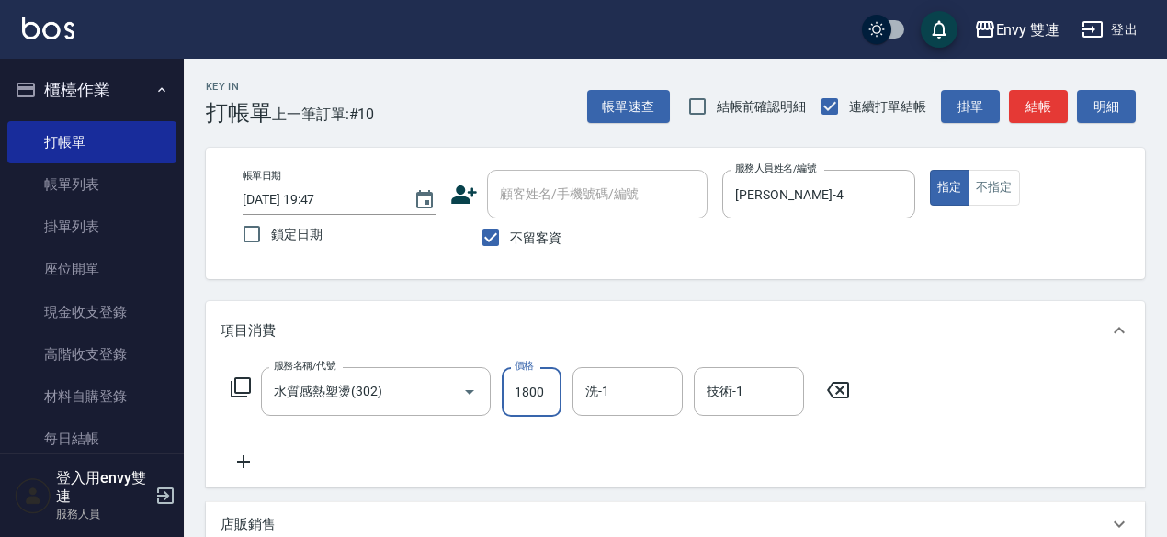
type input "1800"
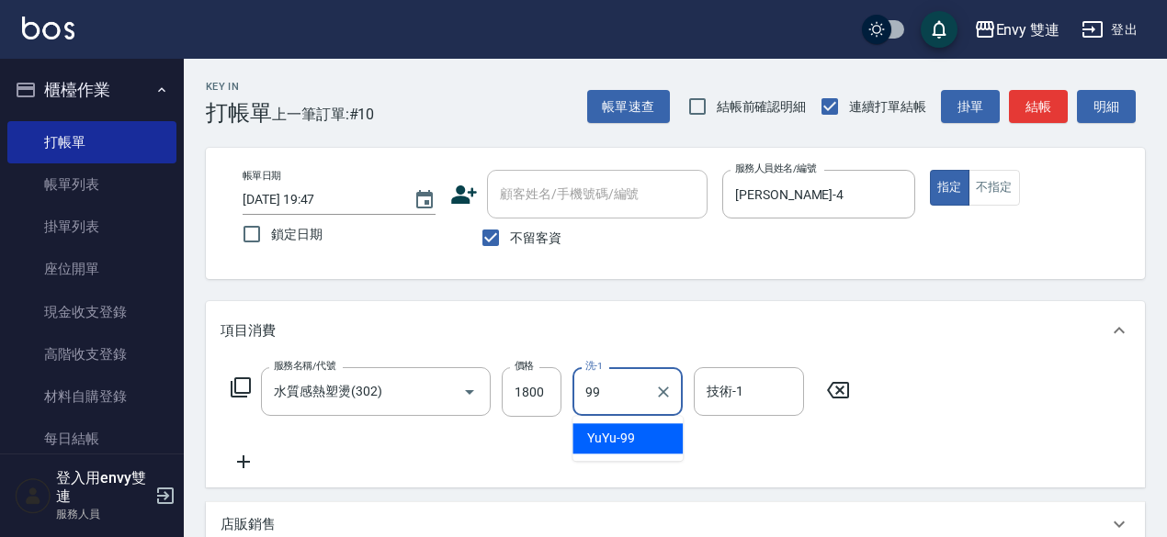
type input "YuYu-99"
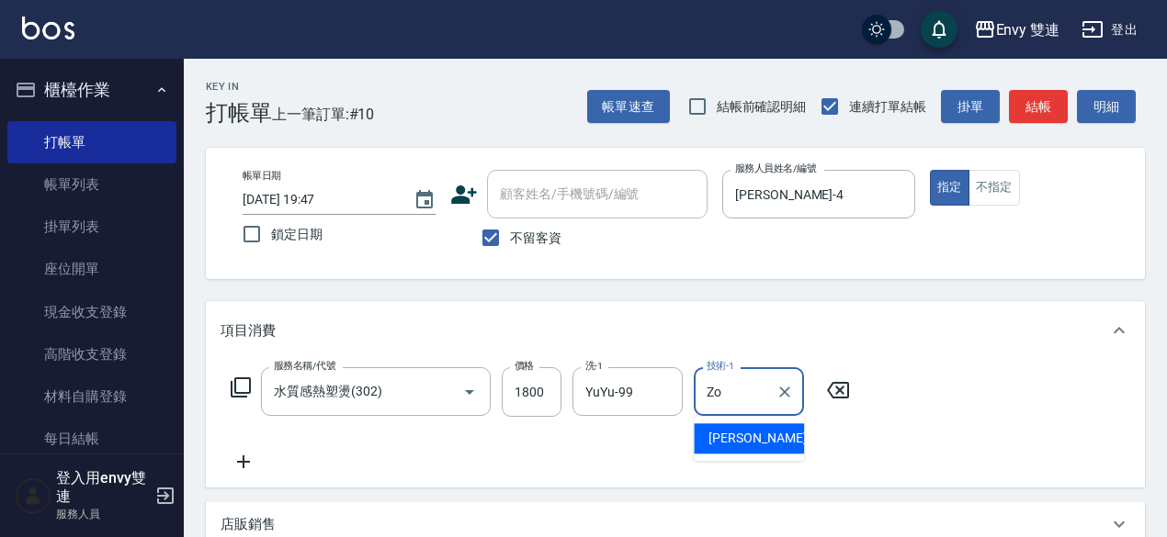
type input "Z"
type input "YuYu-99"
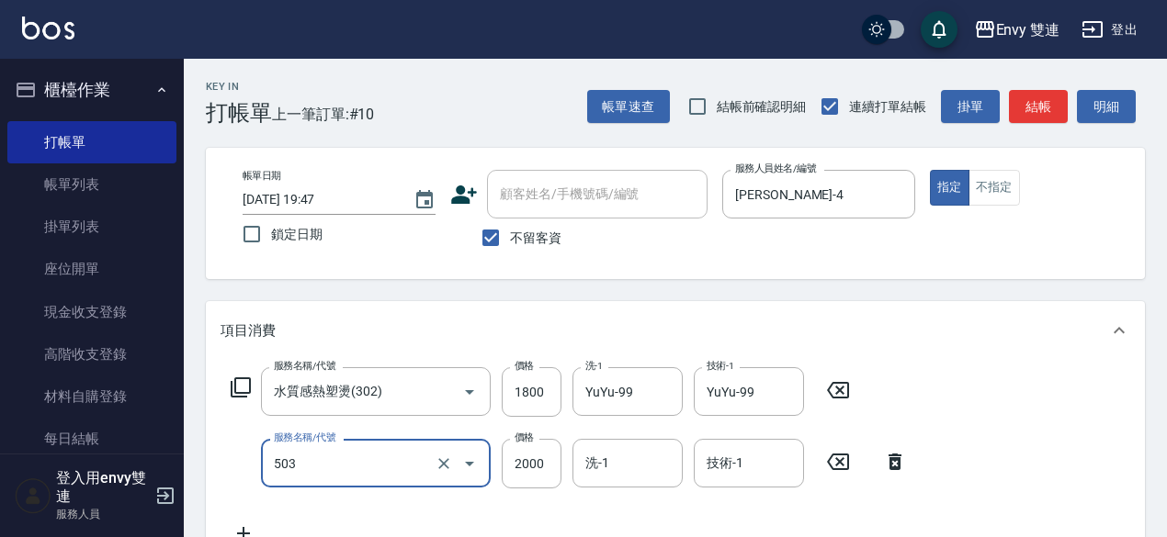
type input "日本結構二段式(503)"
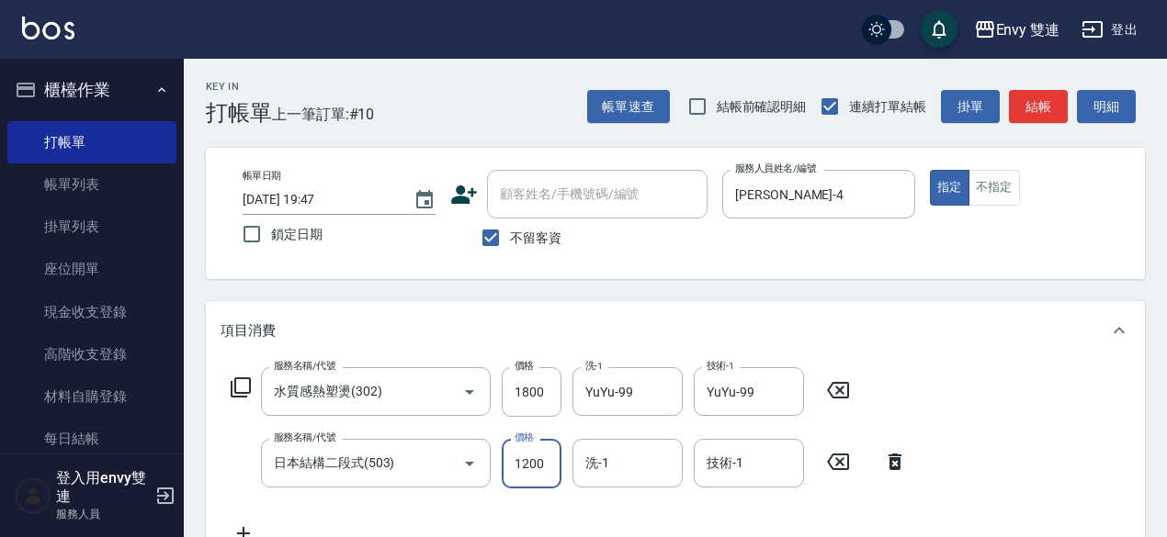
type input "1200"
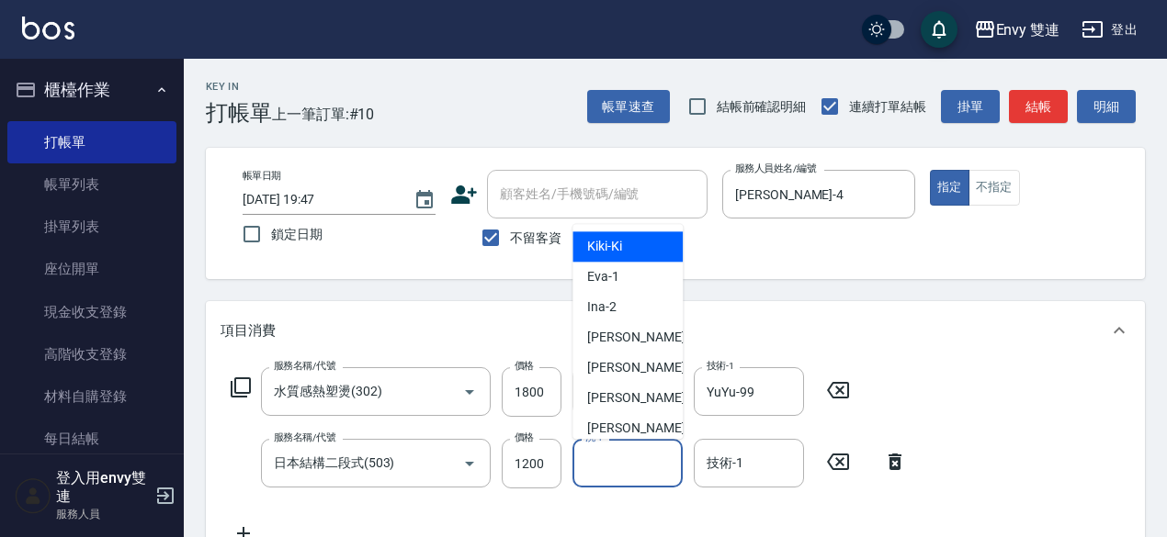
click at [660, 452] on input "洗-1" at bounding box center [628, 463] width 94 height 32
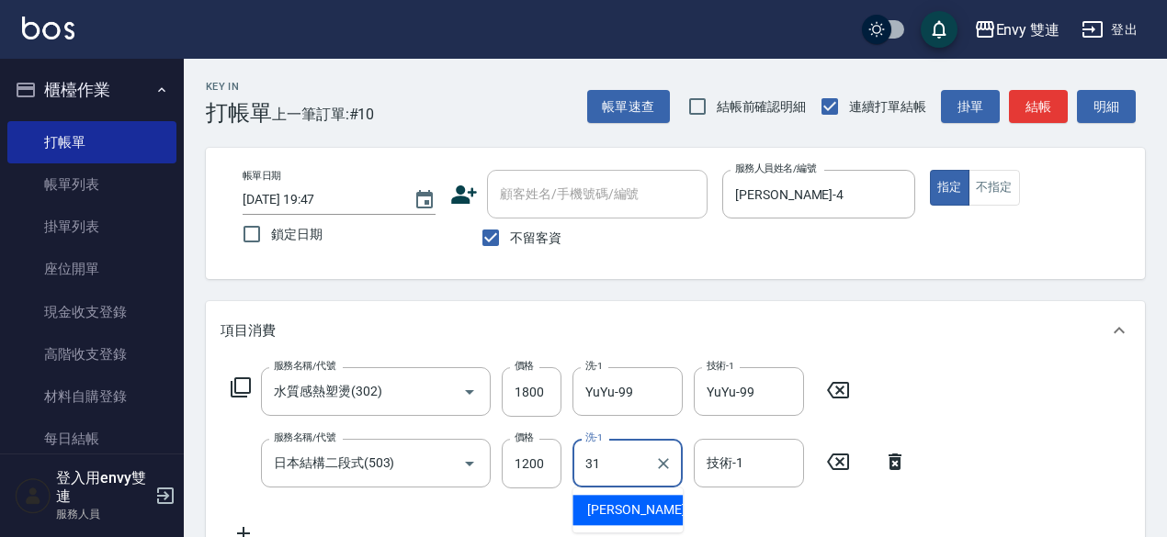
type input "Lina-31"
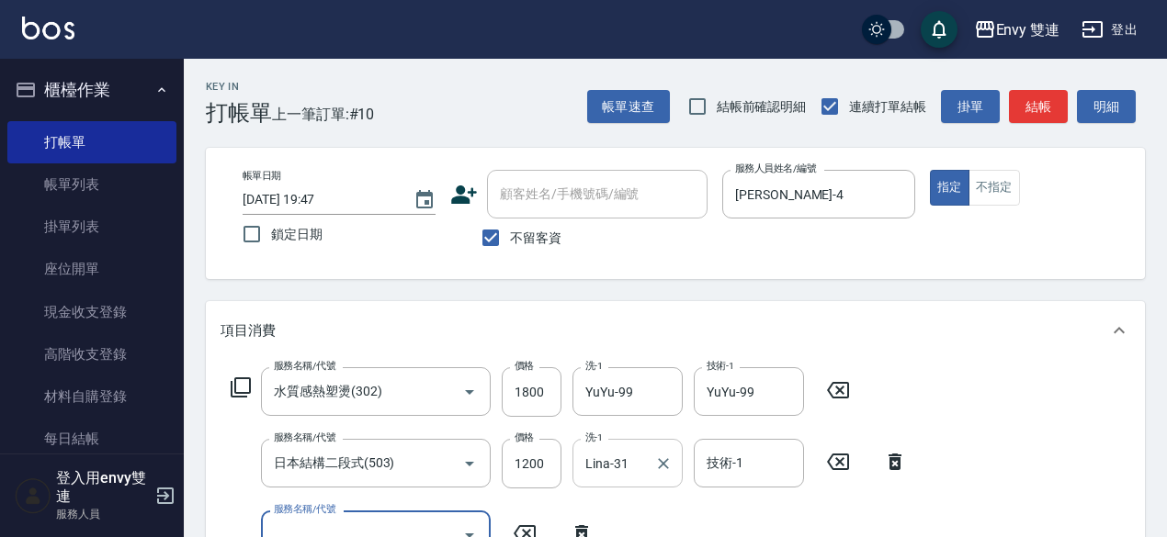
scroll to position [14, 0]
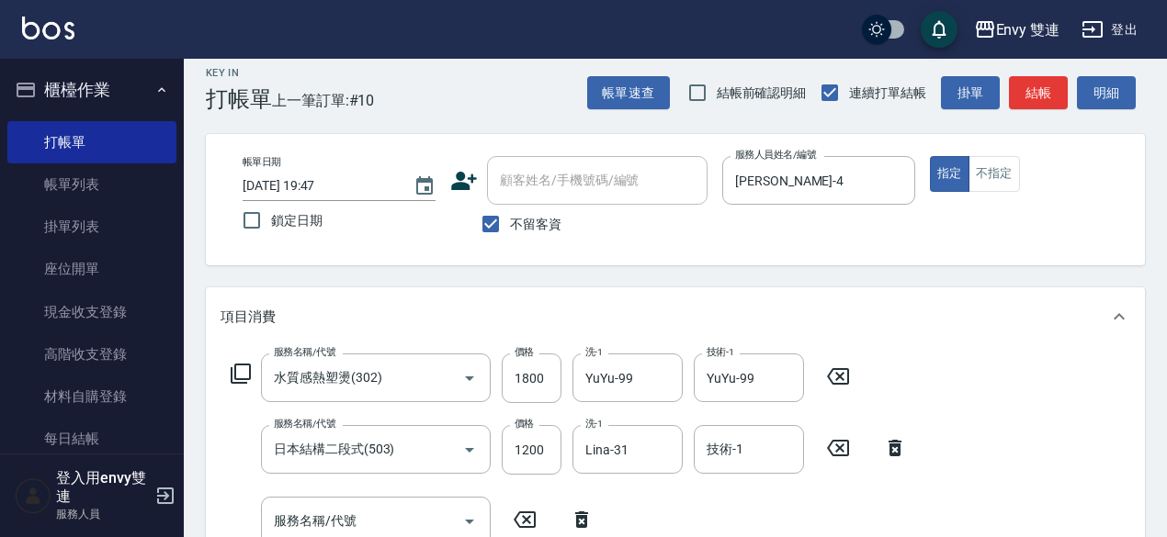
click at [568, 522] on icon at bounding box center [582, 520] width 46 height 22
click at [777, 449] on input "技術-1" at bounding box center [749, 450] width 94 height 32
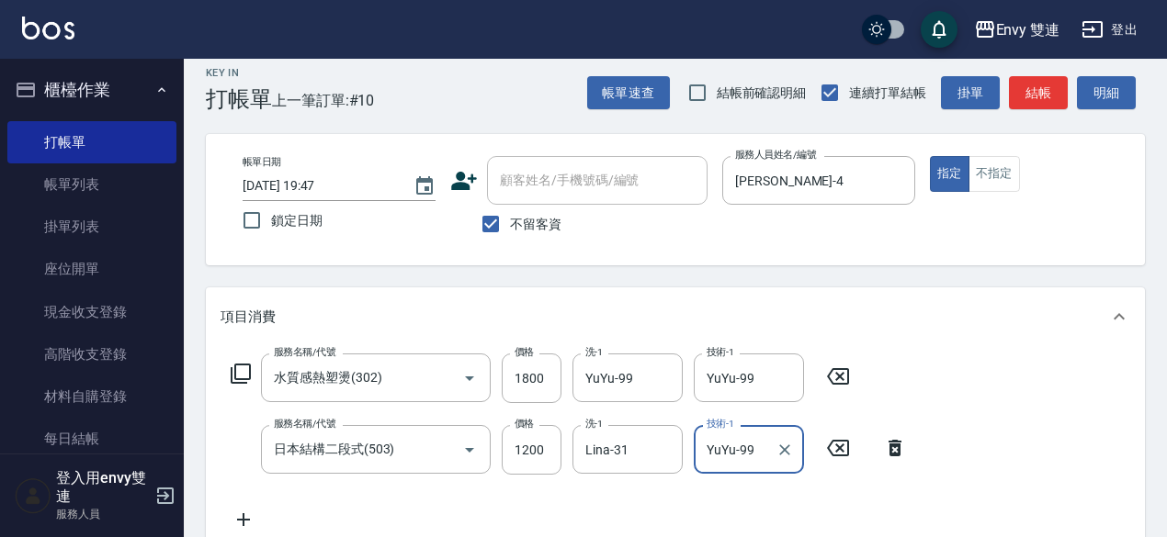
type input "YuYu-99"
click at [779, 494] on div "服務名稱/代號 水質感熱塑燙(302) 服務名稱/代號 價格 1800 價格 洗-1 YuYu-99 洗-1 技術-1 YuYu-99 技術-1 服務名稱/代…" at bounding box center [568, 442] width 697 height 177
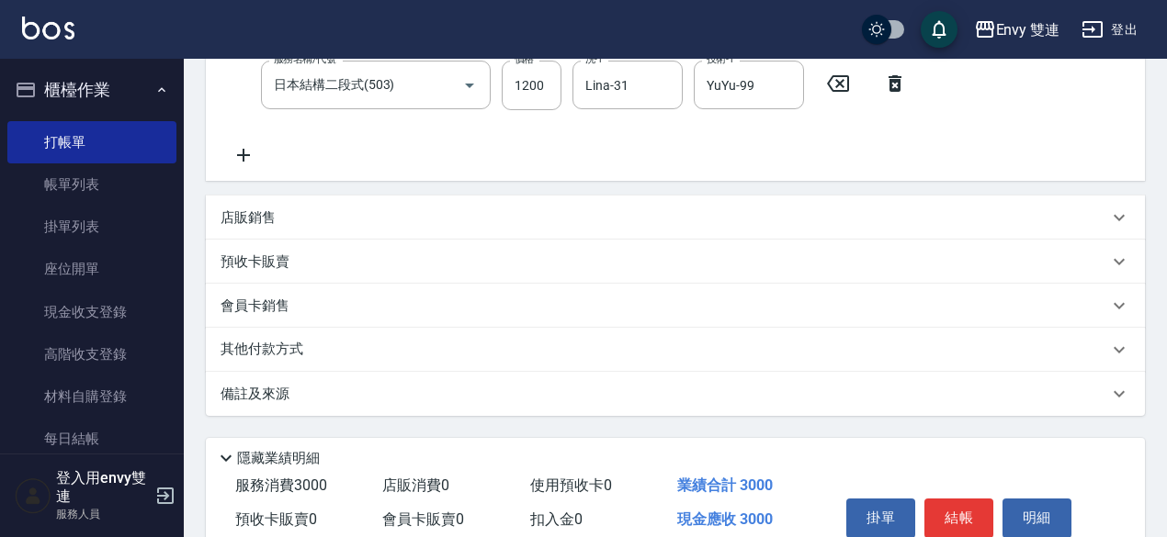
scroll to position [423, 0]
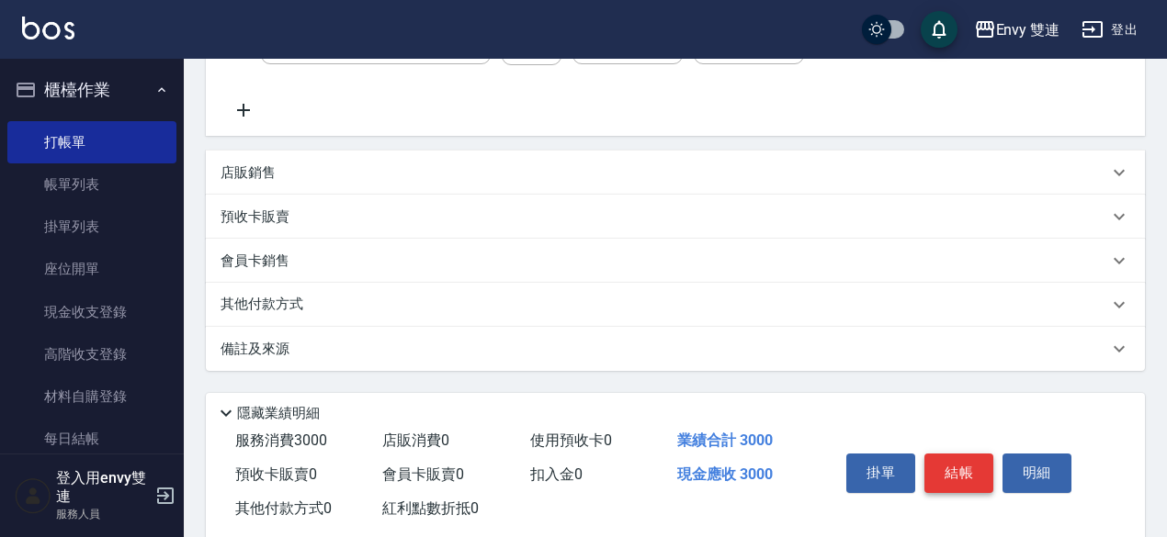
click at [953, 468] on button "結帳" at bounding box center [958, 473] width 69 height 39
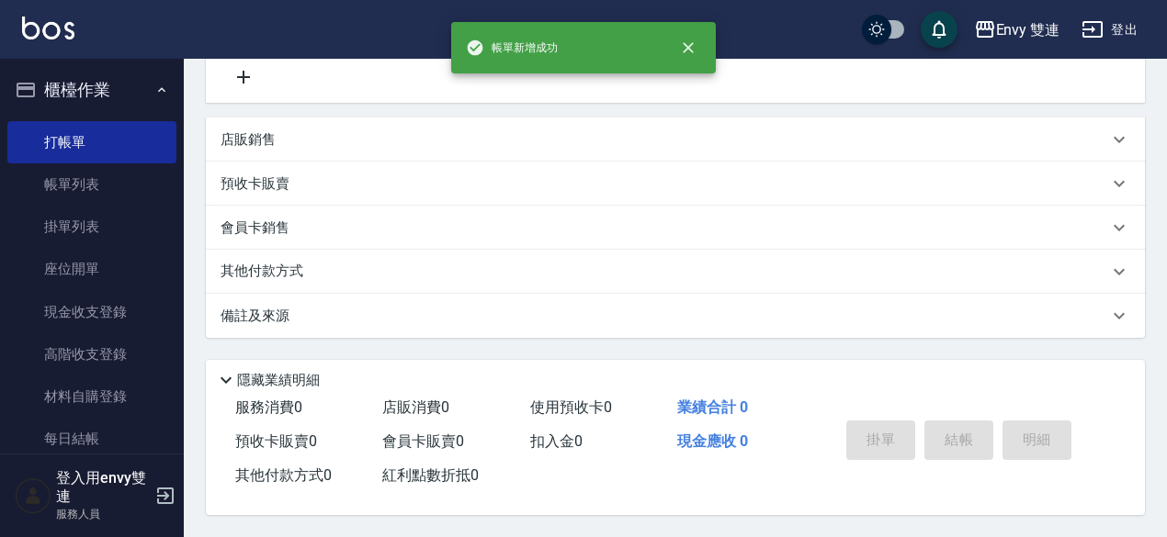
scroll to position [0, 0]
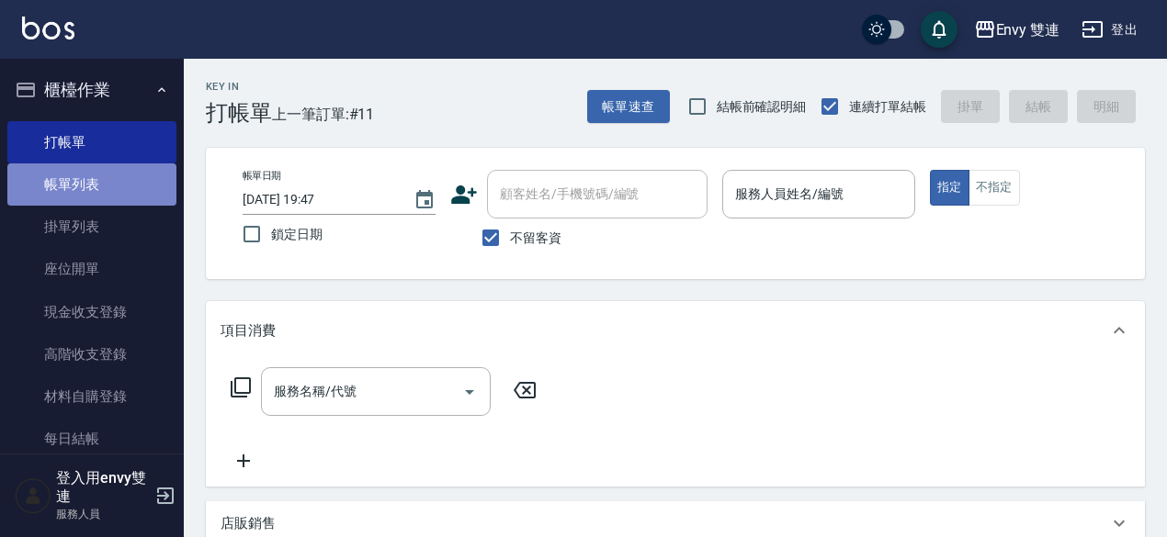
click at [128, 181] on link "帳單列表" at bounding box center [91, 185] width 169 height 42
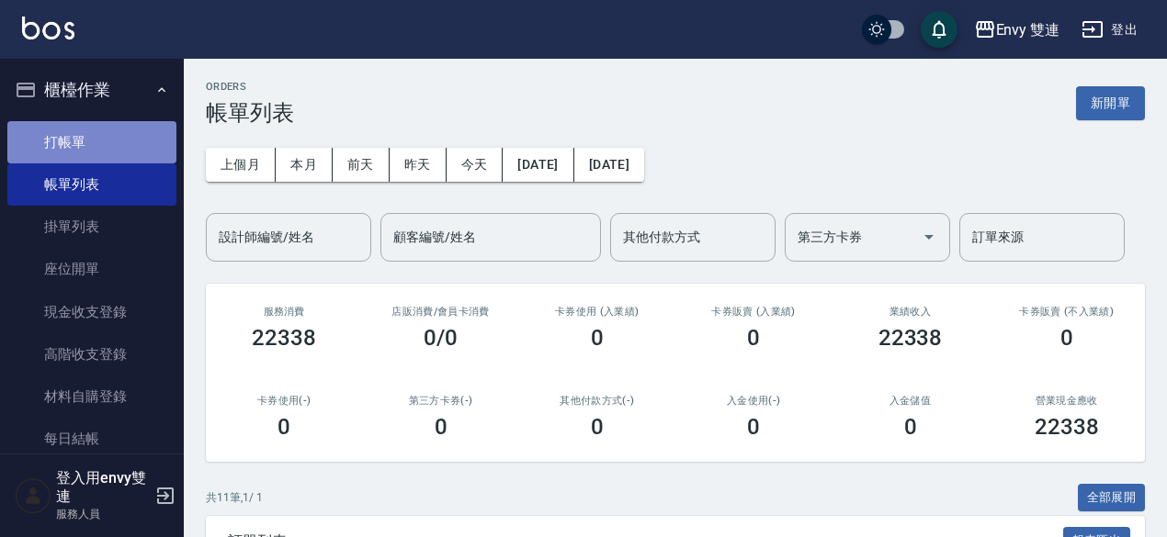
click at [98, 136] on link "打帳單" at bounding box center [91, 142] width 169 height 42
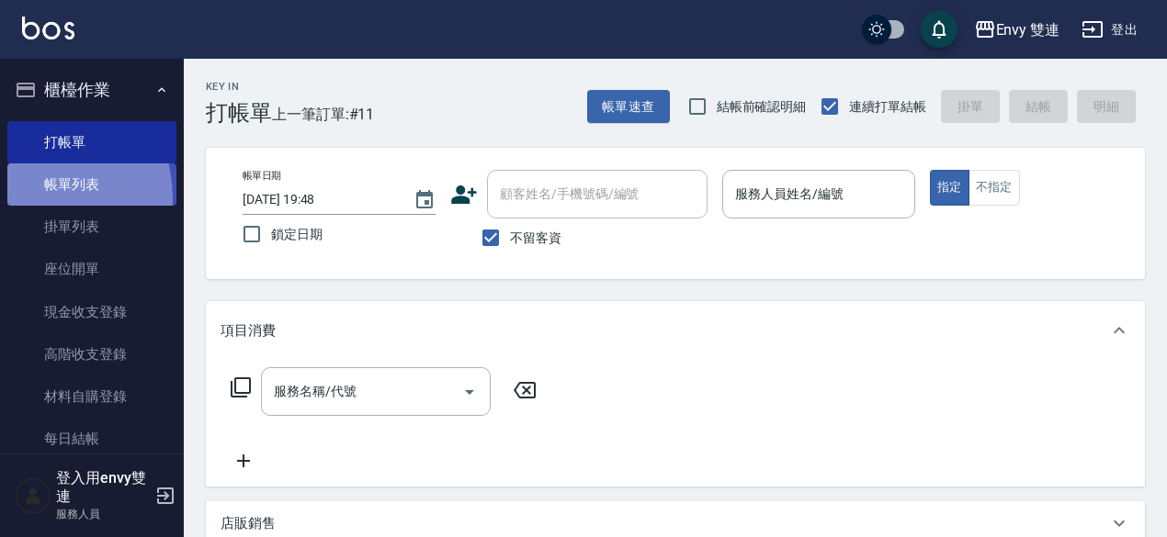
click at [17, 199] on link "帳單列表" at bounding box center [91, 185] width 169 height 42
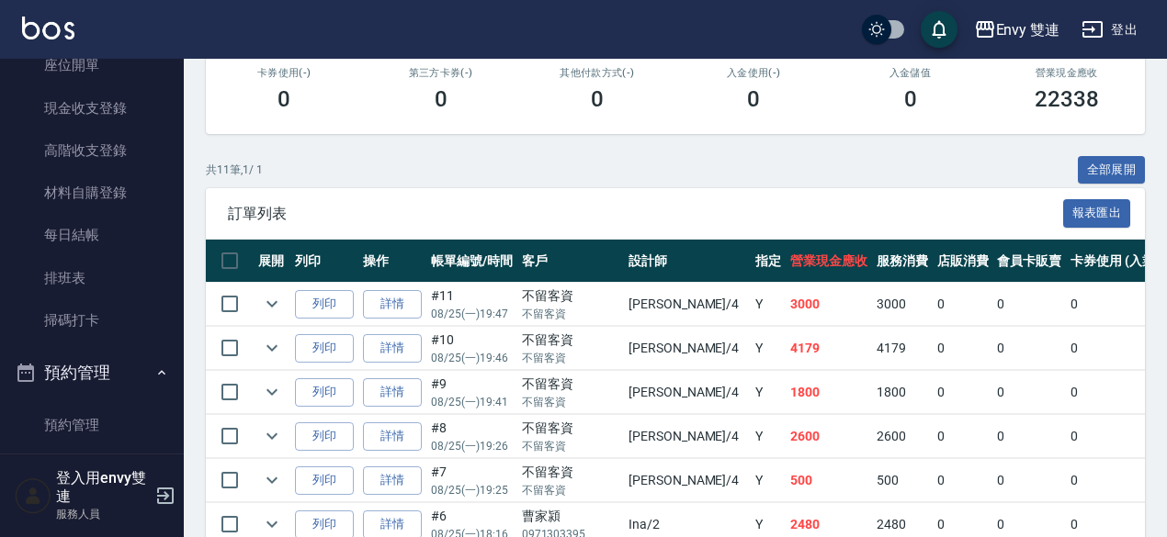
scroll to position [465, 0]
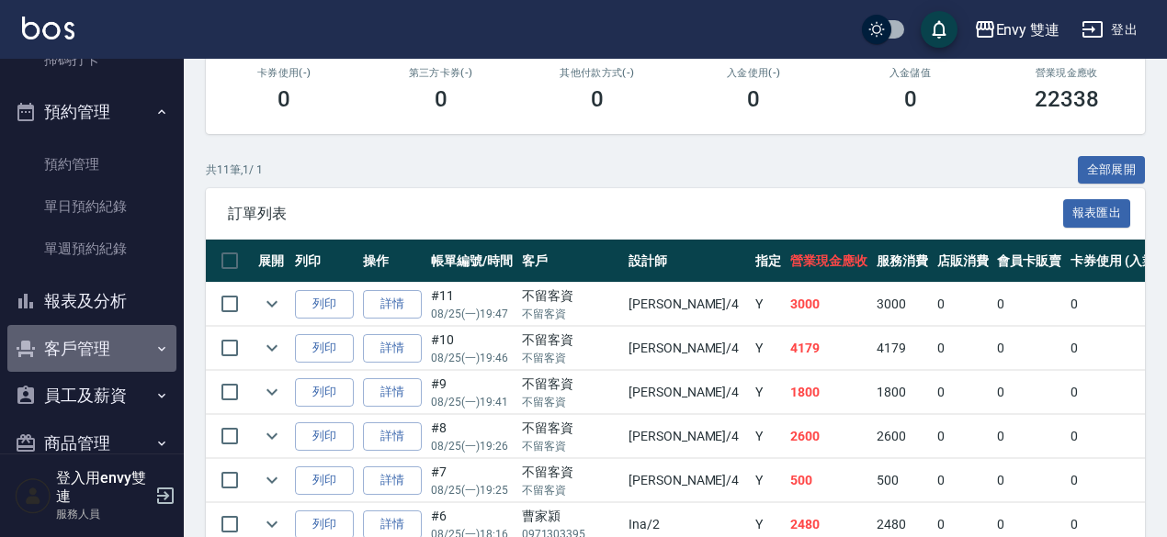
click at [115, 344] on button "客戶管理" at bounding box center [91, 349] width 169 height 48
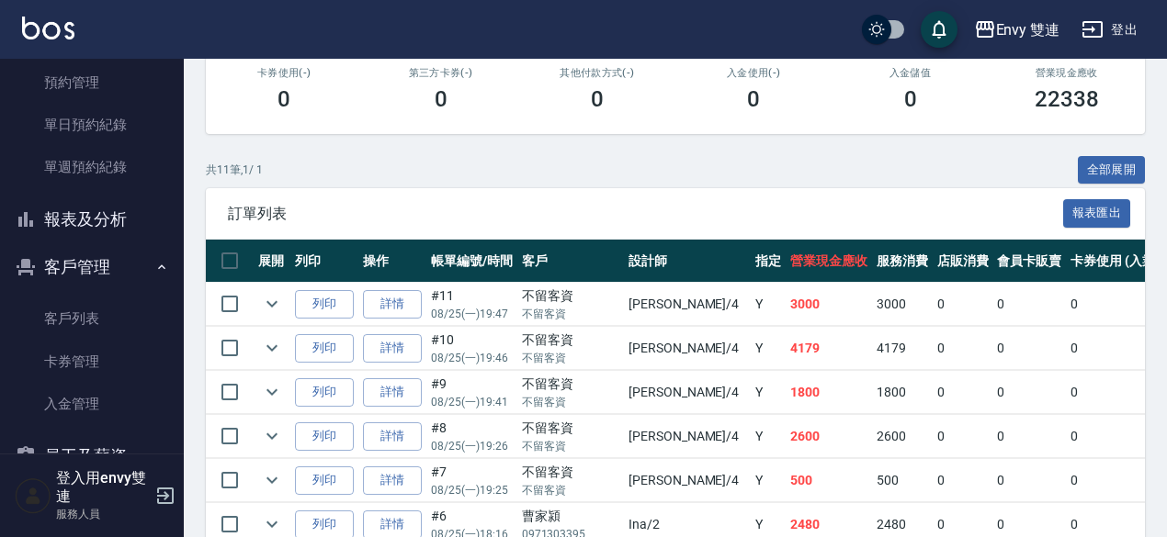
scroll to position [548, 0]
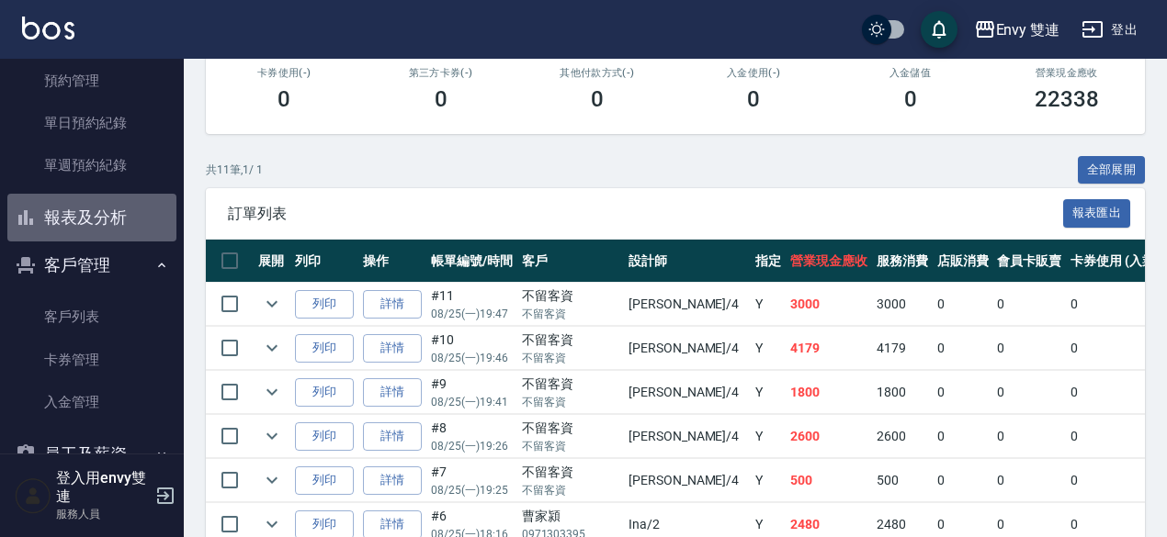
click at [112, 216] on button "報表及分析" at bounding box center [91, 218] width 169 height 48
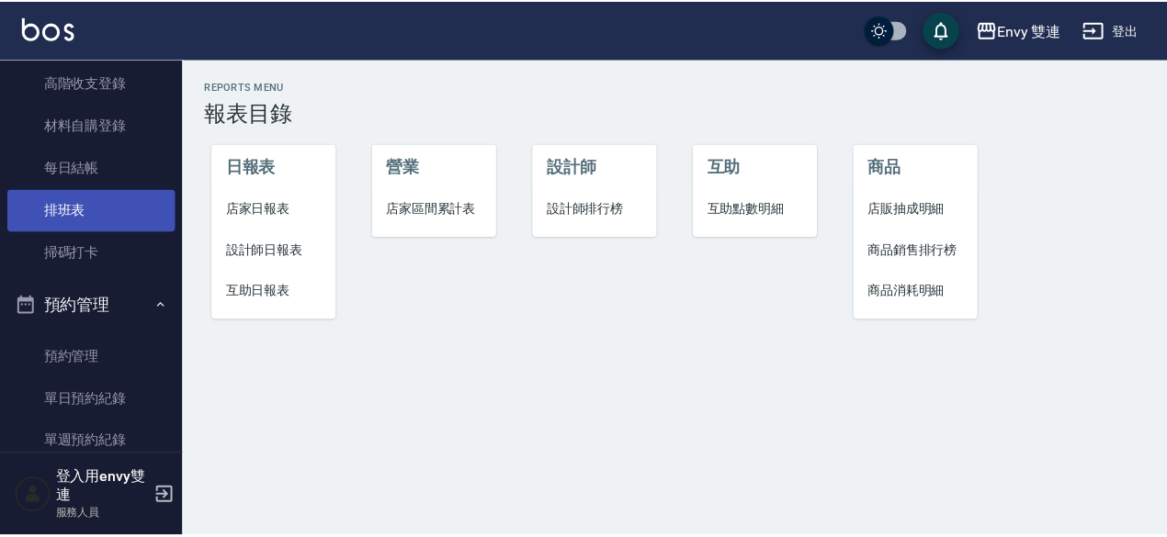
scroll to position [271, 0]
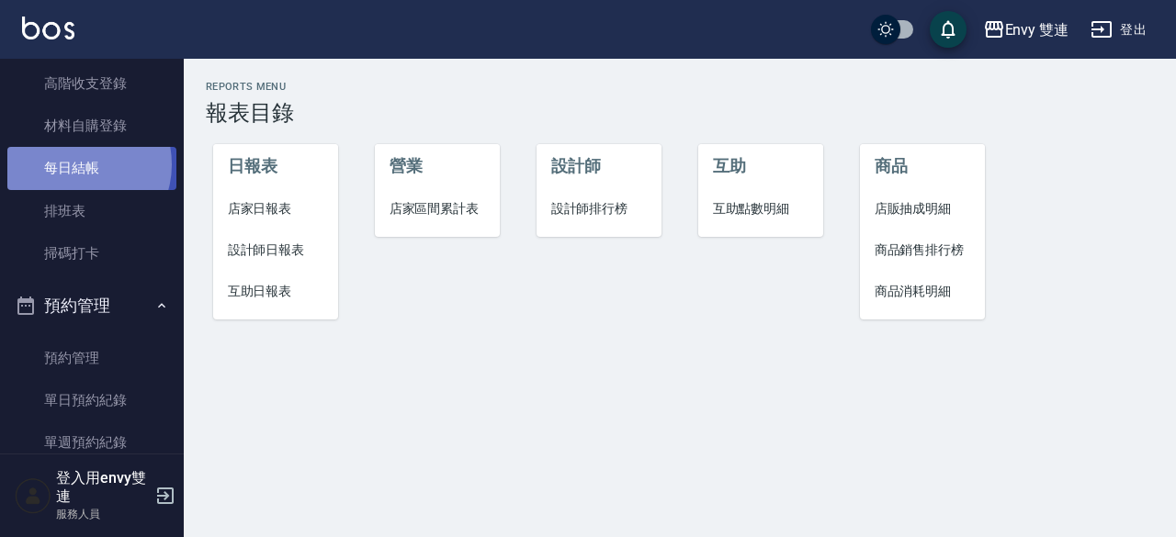
click at [74, 164] on link "每日結帳" at bounding box center [91, 168] width 169 height 42
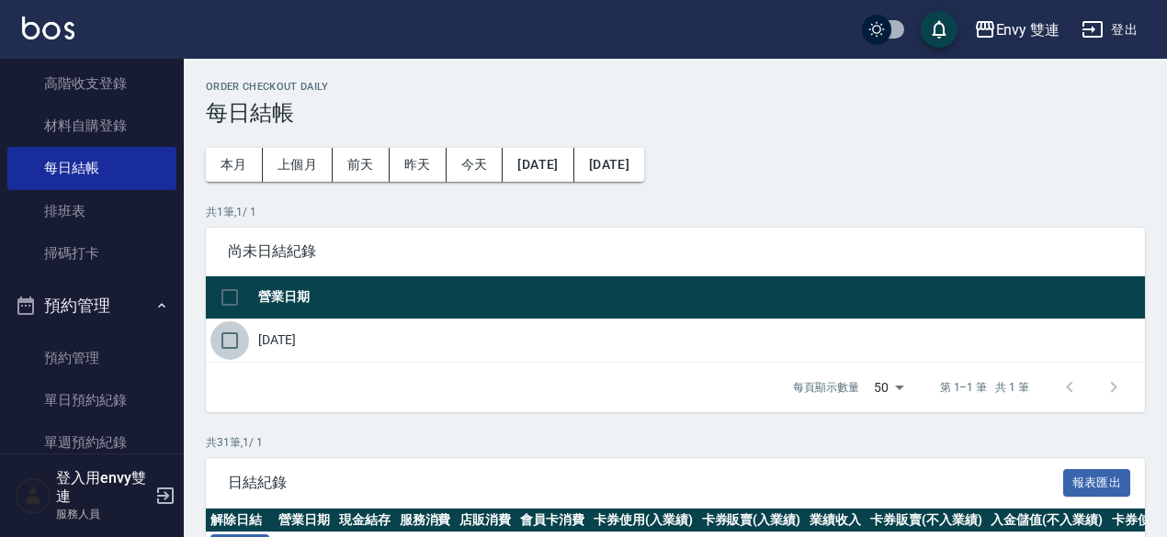
click at [233, 345] on input "checkbox" at bounding box center [229, 341] width 39 height 39
checkbox input "true"
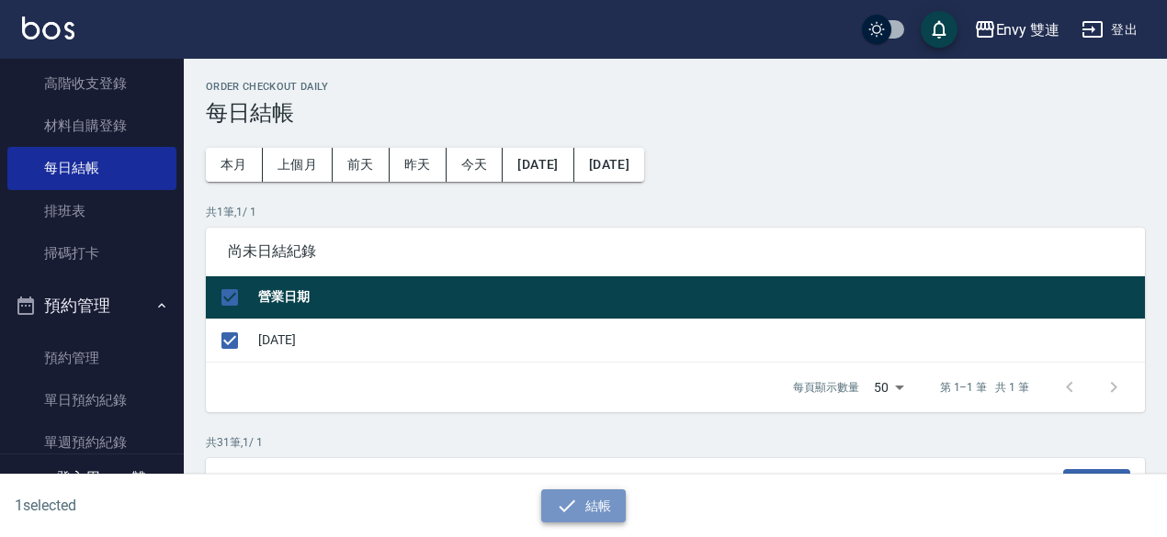
click at [607, 506] on button "結帳" at bounding box center [583, 507] width 85 height 34
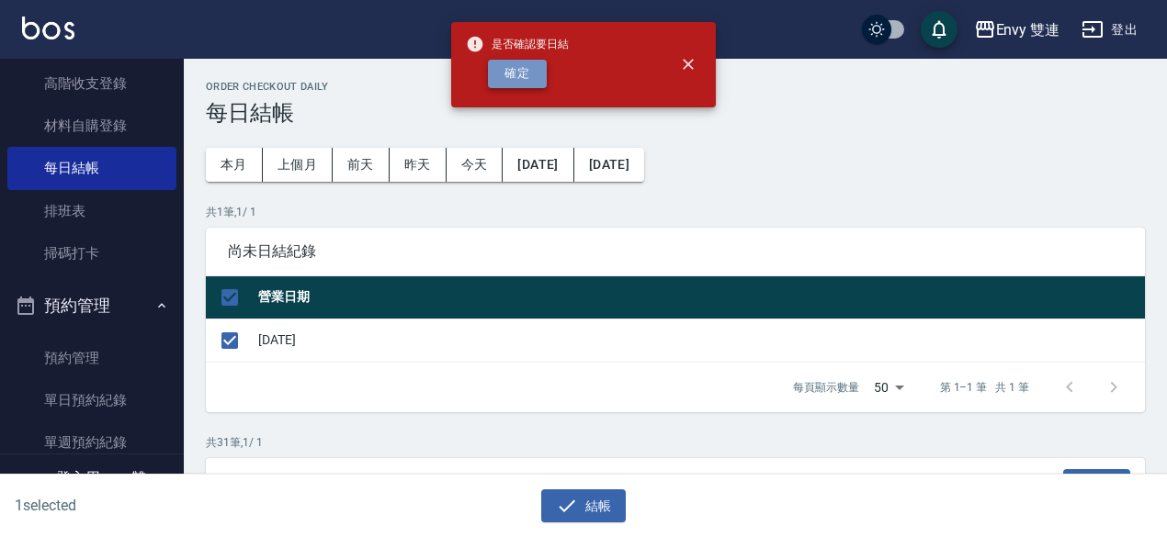
click at [520, 78] on button "確定" at bounding box center [517, 74] width 59 height 28
checkbox input "false"
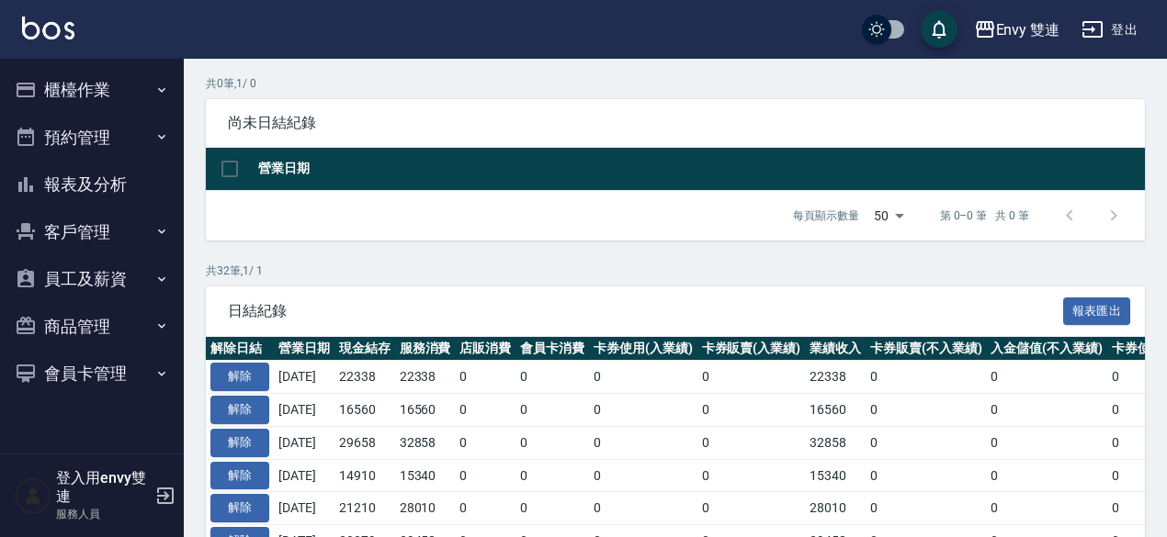
scroll to position [132, 0]
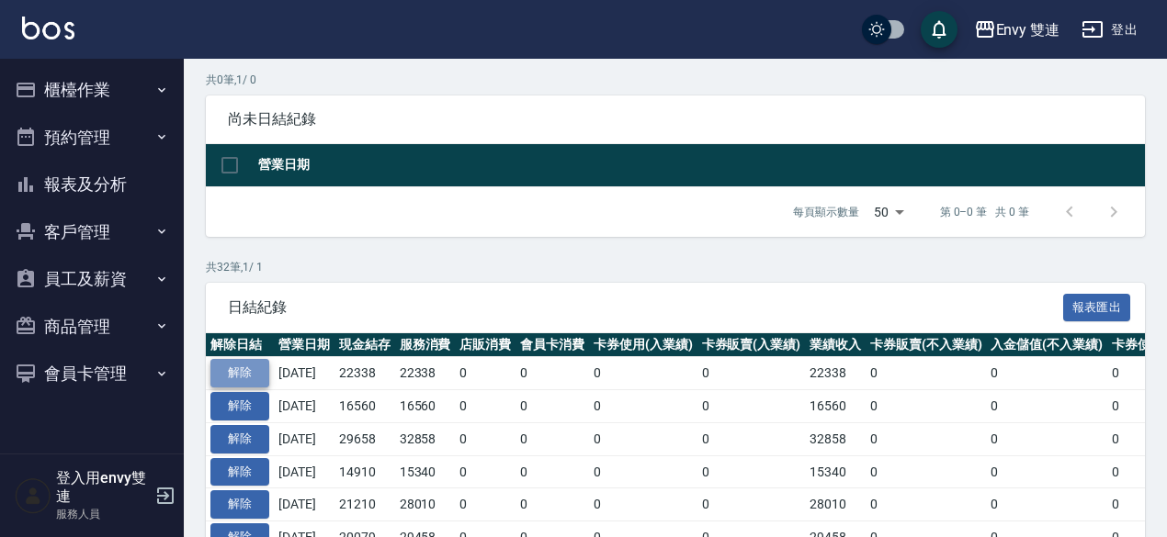
click at [254, 378] on button "解除" at bounding box center [239, 373] width 59 height 28
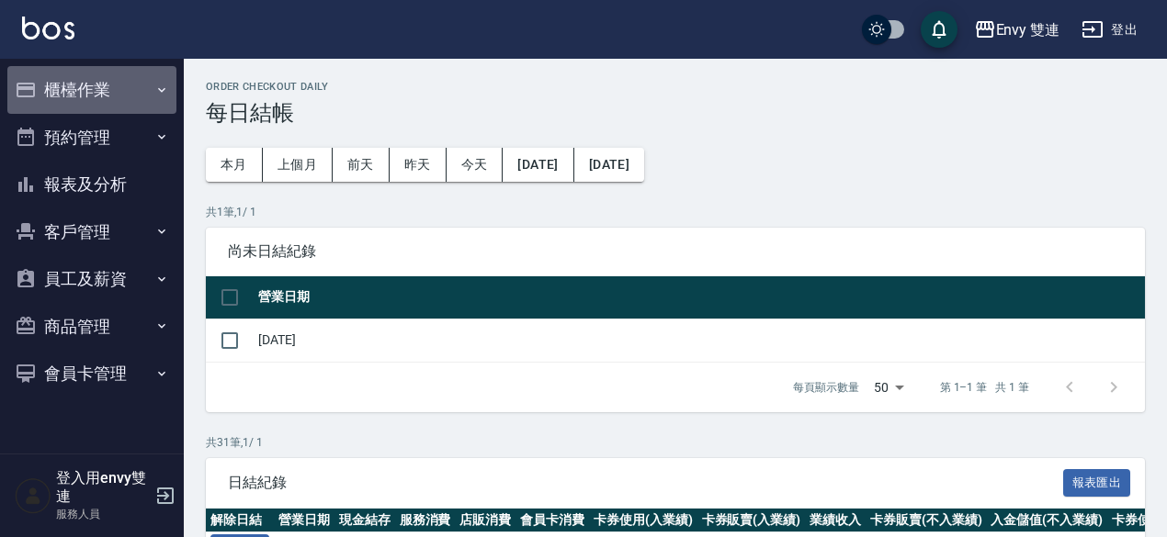
click at [107, 96] on button "櫃檯作業" at bounding box center [91, 90] width 169 height 48
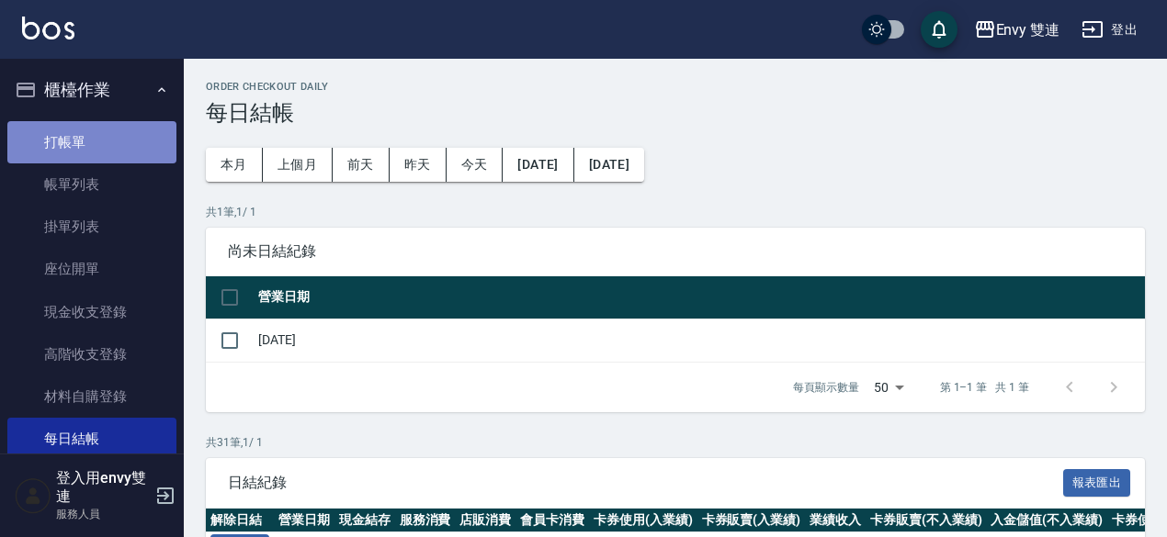
click at [91, 124] on link "打帳單" at bounding box center [91, 142] width 169 height 42
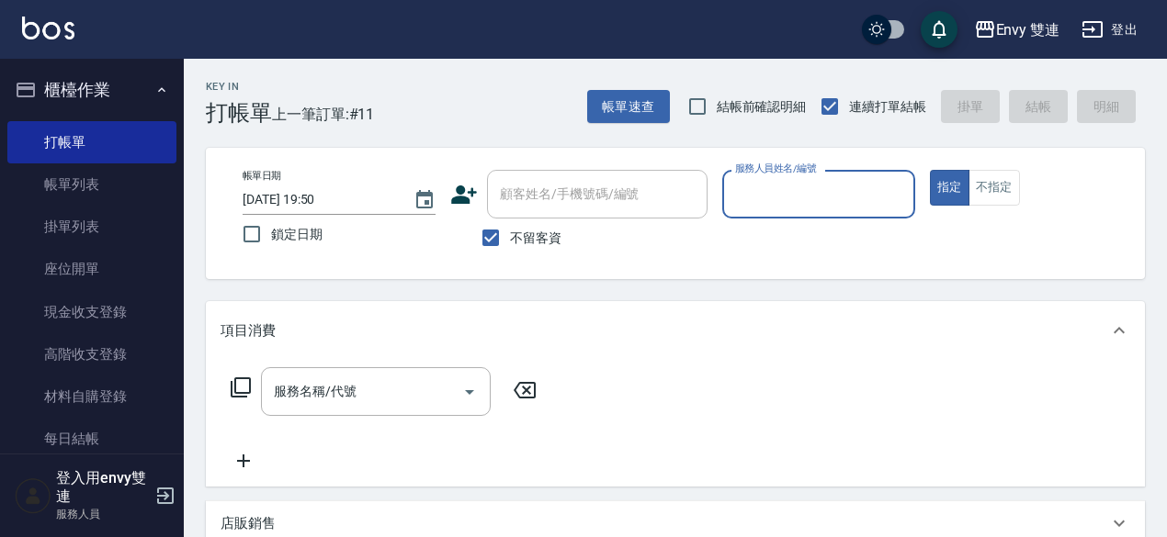
type input "4"
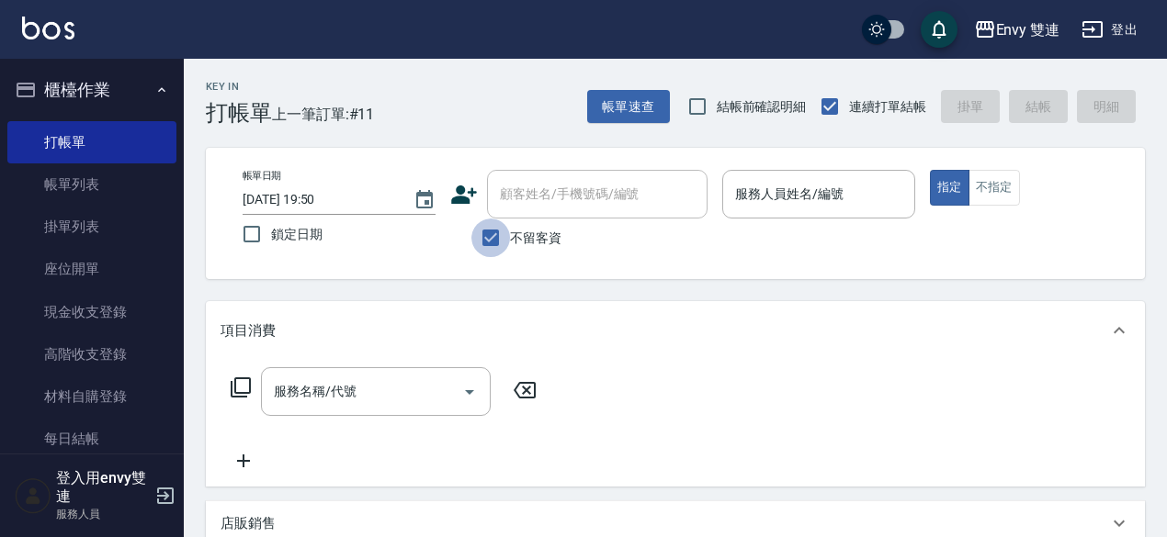
click at [496, 232] on input "不留客資" at bounding box center [490, 238] width 39 height 39
checkbox input "false"
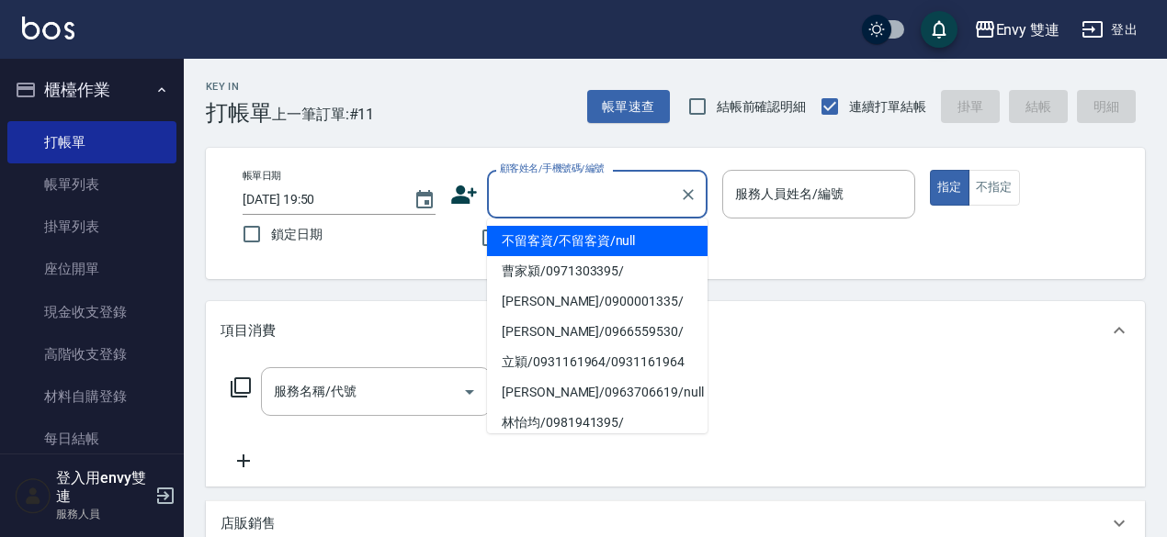
click at [552, 191] on input "顧客姓名/手機號碼/編號" at bounding box center [583, 194] width 176 height 32
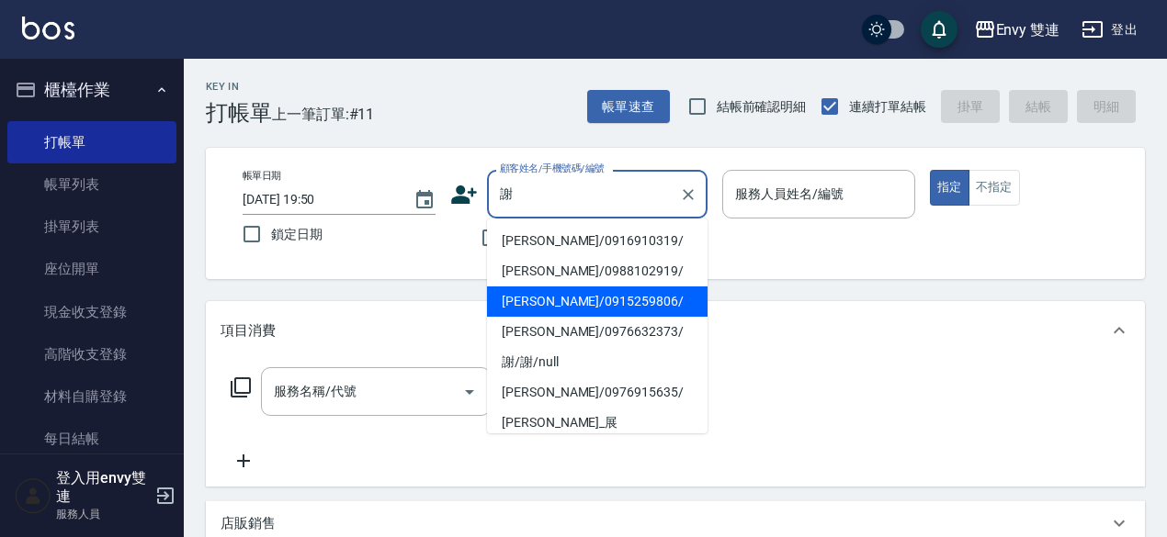
click at [597, 299] on li "謝有琳/0915259806/" at bounding box center [597, 302] width 220 height 30
type input "謝有琳/0915259806/"
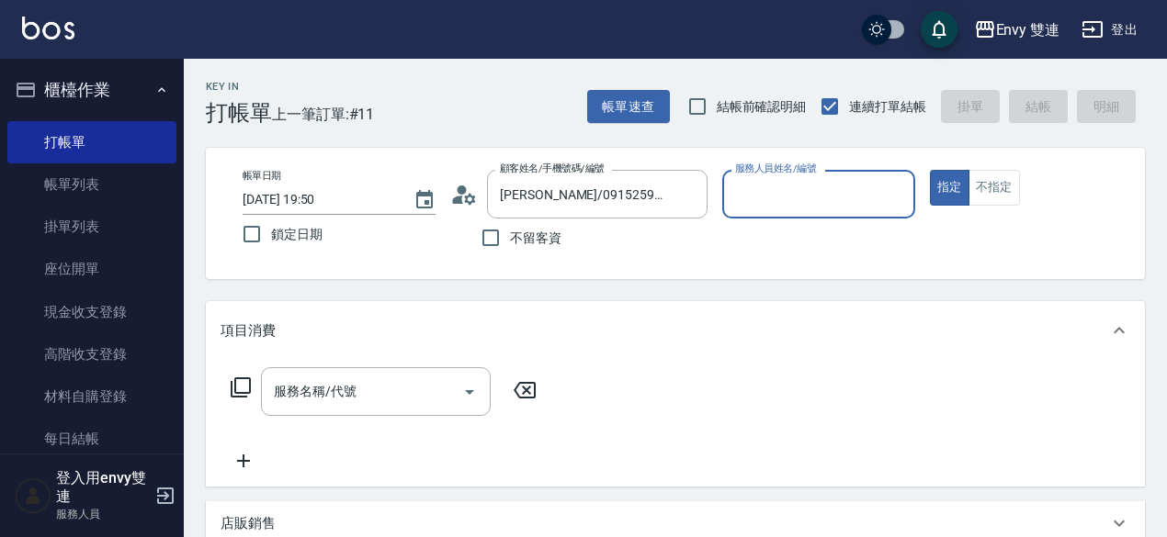
type input "Zoe-9"
click at [930, 170] on button "指定" at bounding box center [950, 188] width 40 height 36
type button "true"
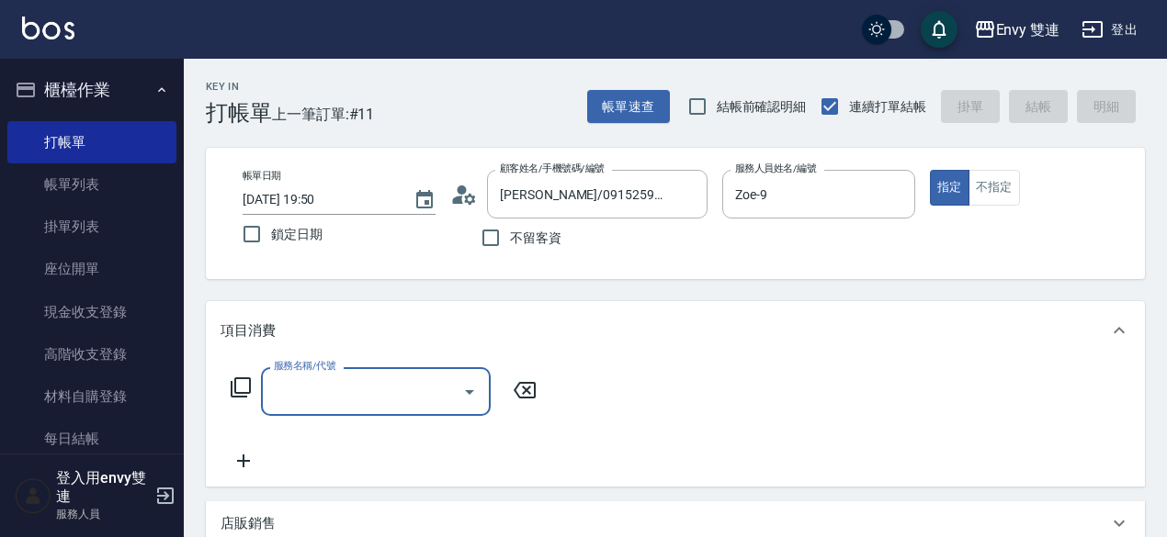
type input "1"
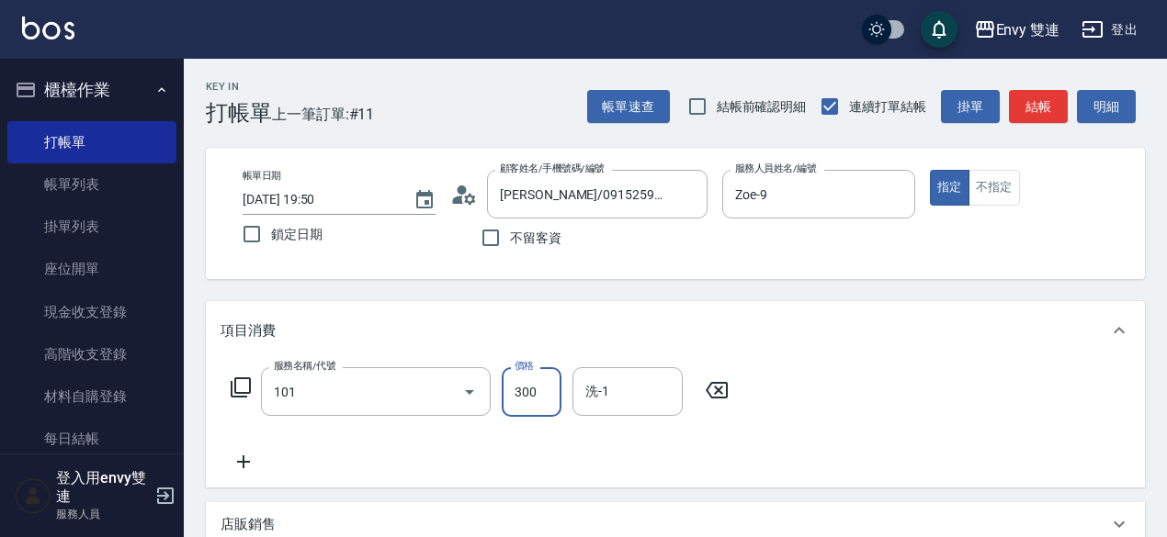
type input "洗髮(101)"
type input "3000"
click at [1038, 100] on button "結帳" at bounding box center [1038, 107] width 59 height 34
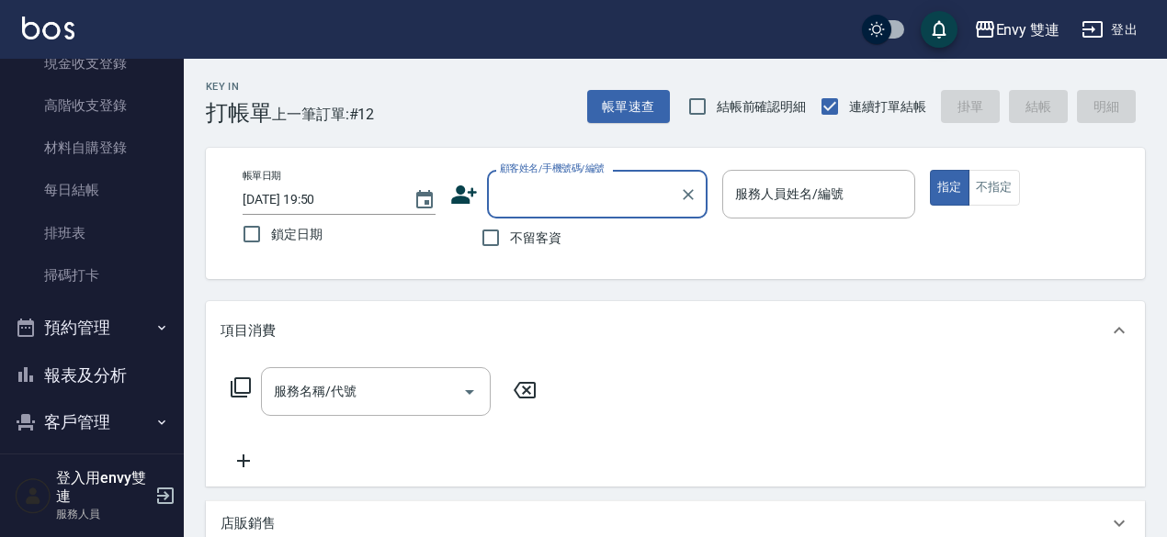
scroll to position [257, 0]
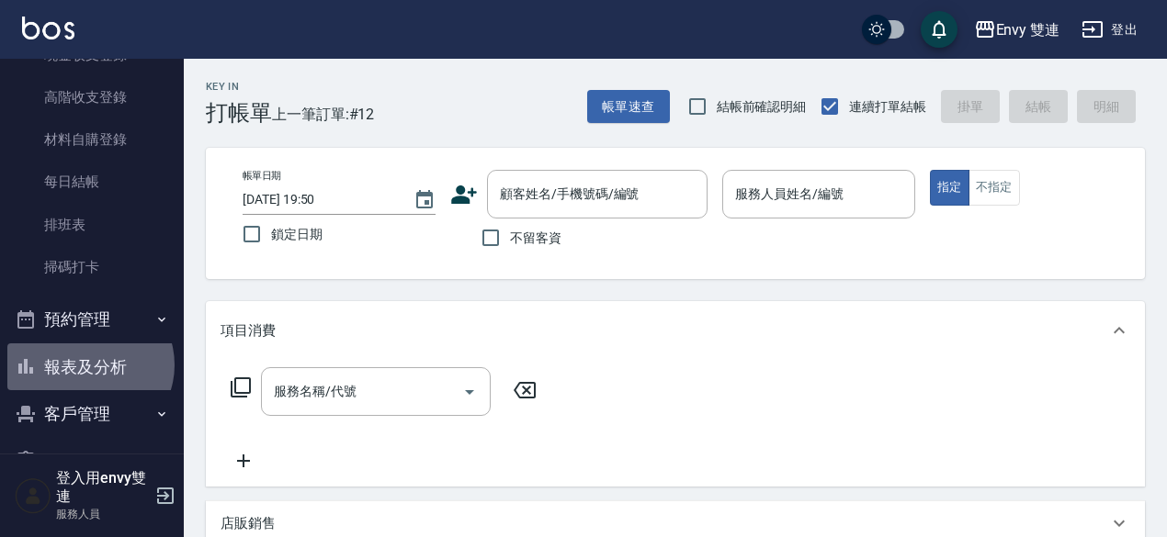
click at [88, 365] on button "報表及分析" at bounding box center [91, 368] width 169 height 48
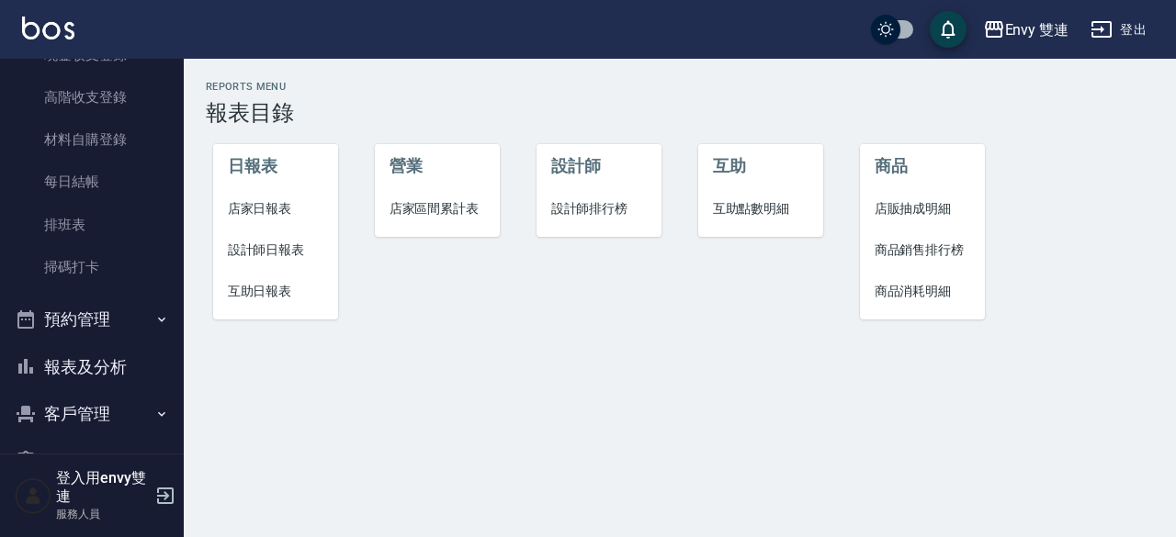
click at [264, 249] on span "設計師日報表" at bounding box center [276, 250] width 96 height 19
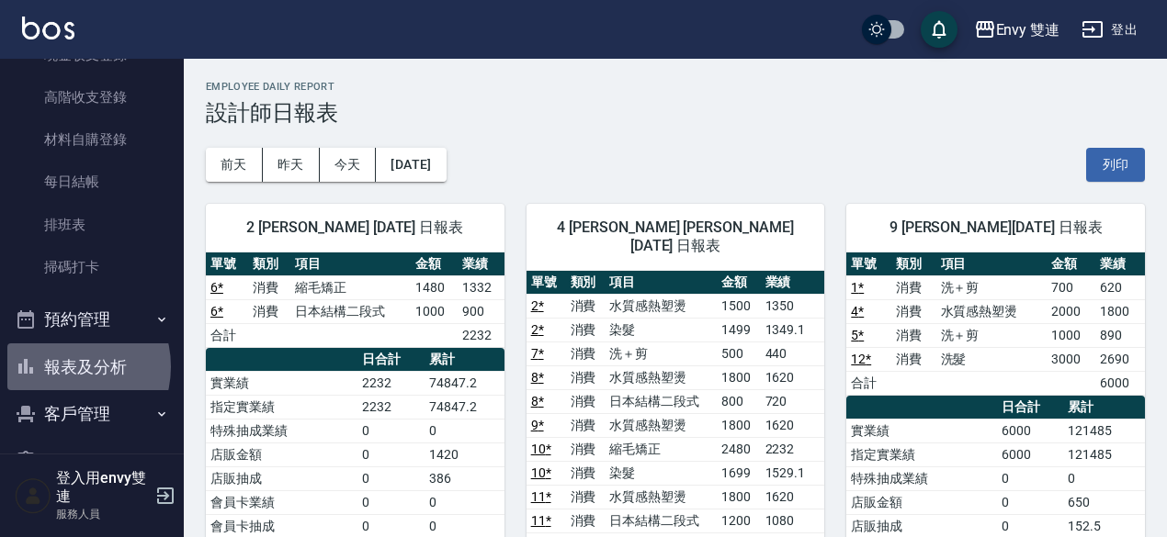
click at [65, 367] on button "報表及分析" at bounding box center [91, 368] width 169 height 48
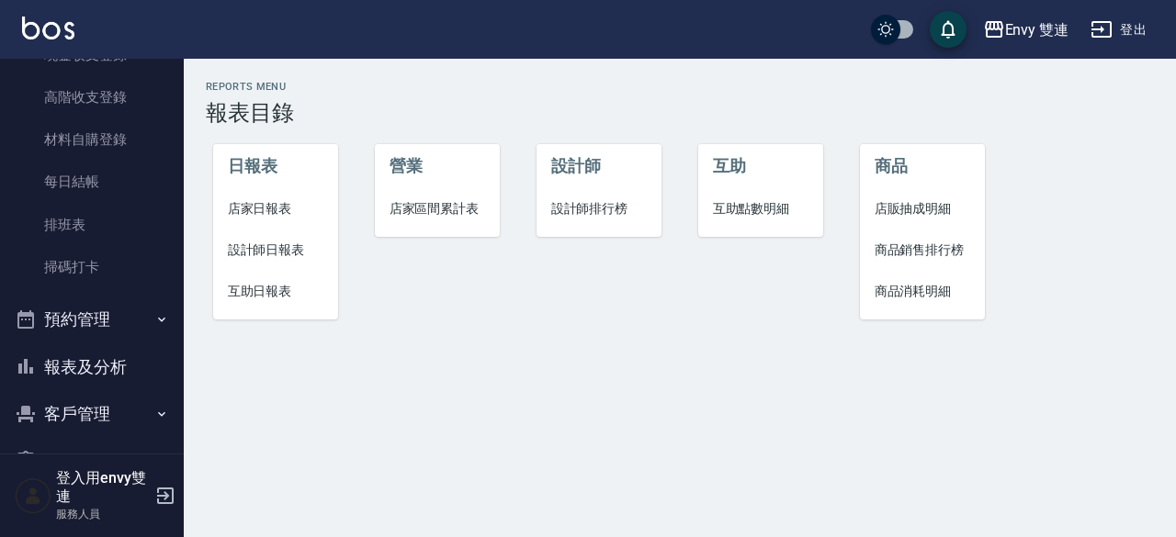
click at [274, 207] on span "店家日報表" at bounding box center [276, 208] width 96 height 19
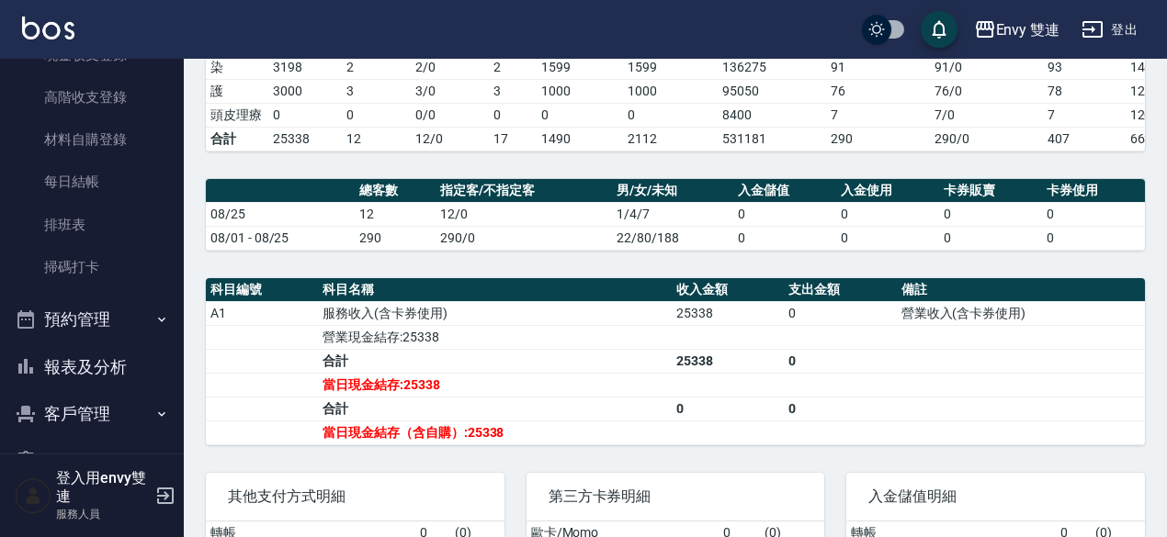
scroll to position [387, 0]
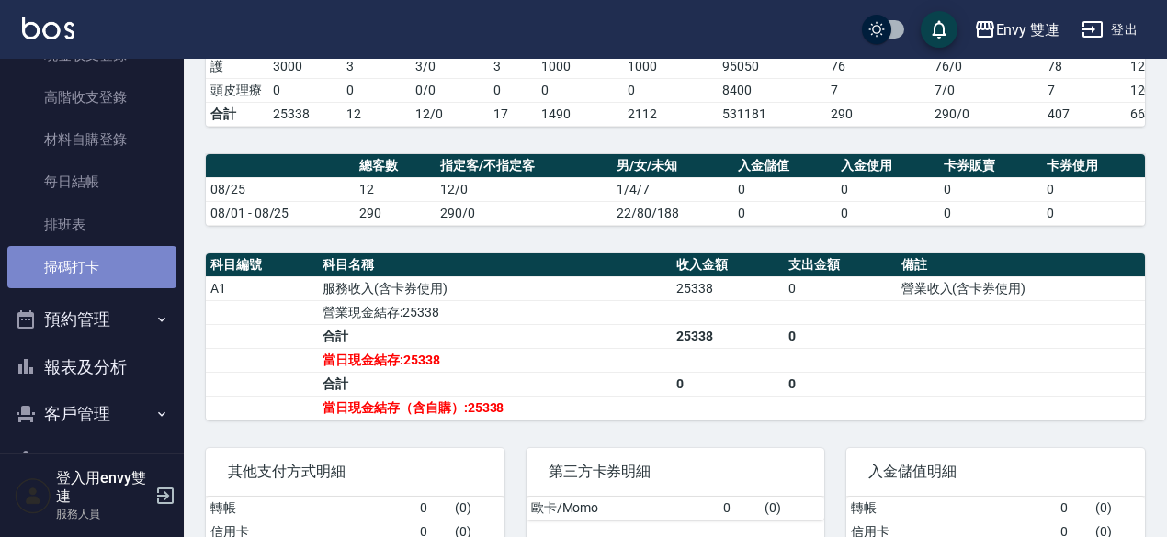
click at [112, 269] on link "掃碼打卡" at bounding box center [91, 267] width 169 height 42
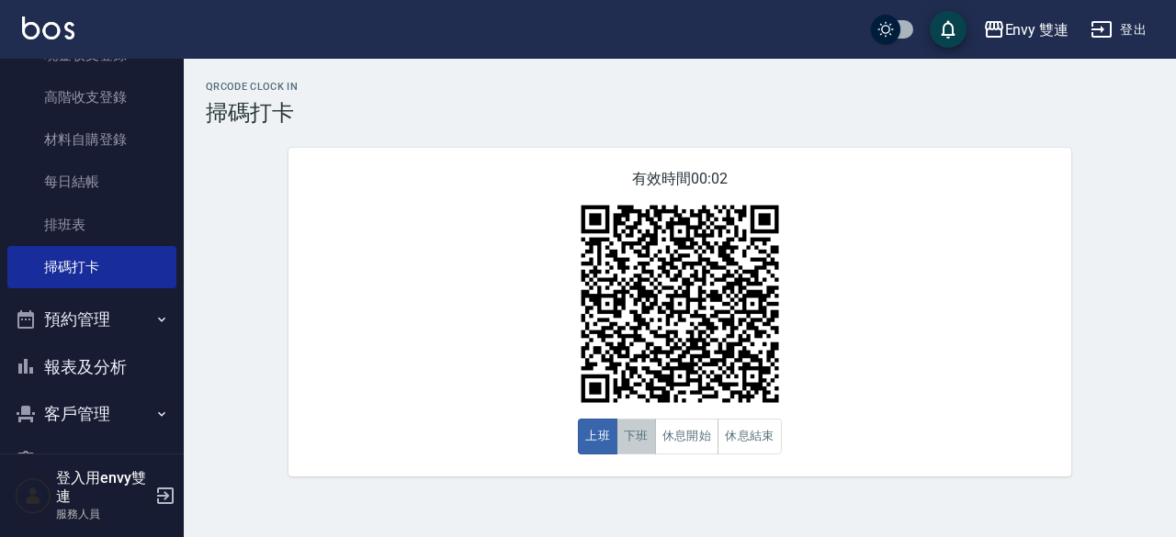
click at [630, 439] on button "下班" at bounding box center [636, 437] width 40 height 36
